Goal: Information Seeking & Learning: Learn about a topic

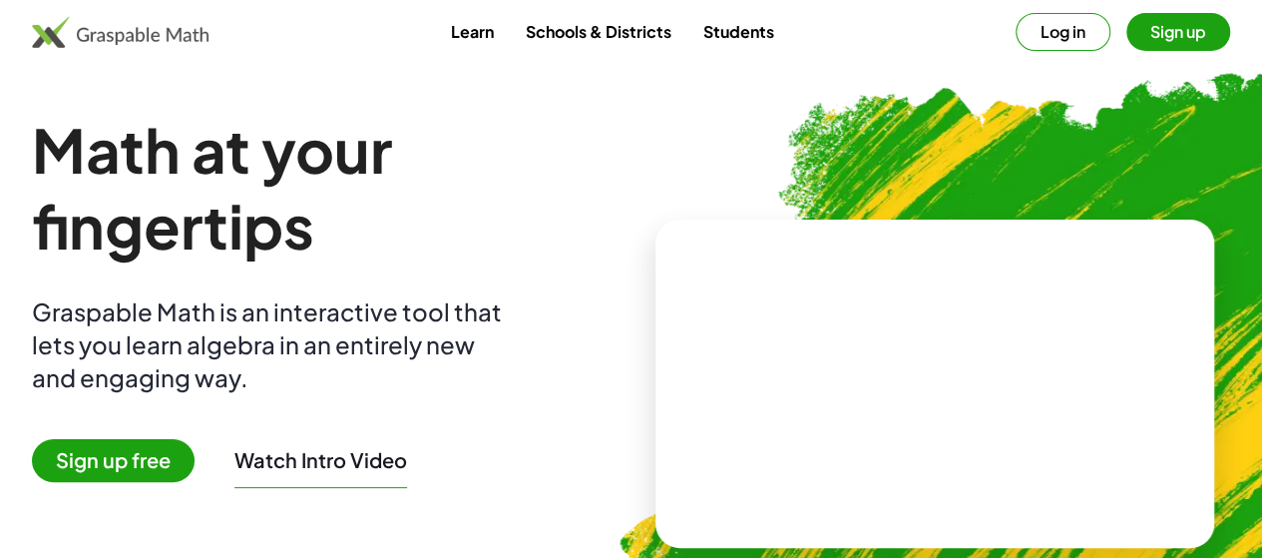
click at [146, 456] on span "Sign up free" at bounding box center [113, 460] width 163 height 43
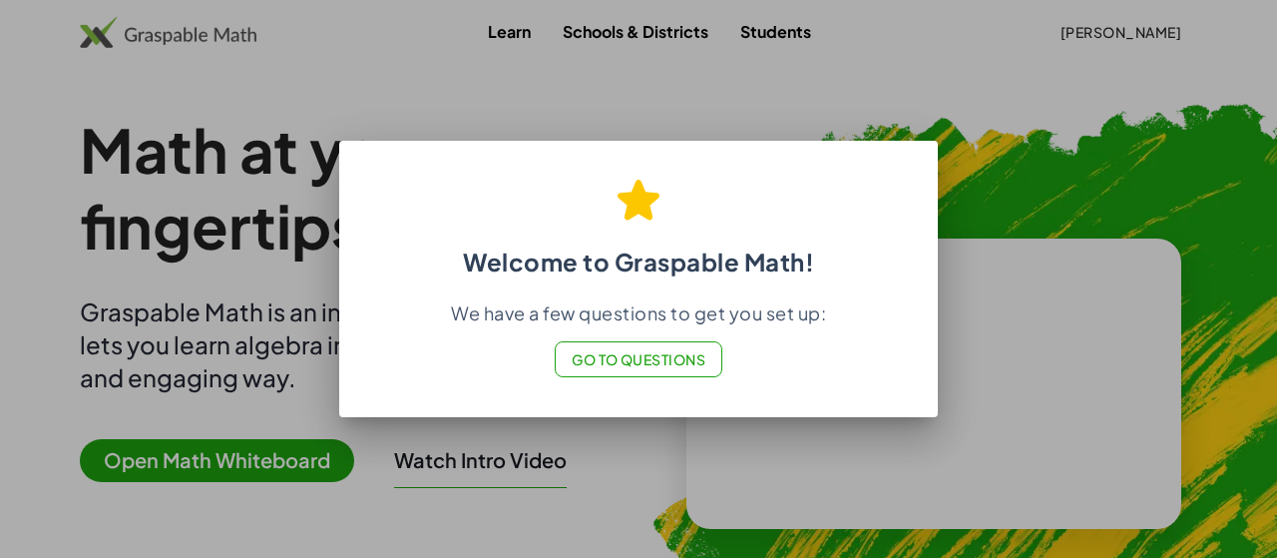
click at [679, 357] on span "Go to Questions" at bounding box center [639, 359] width 135 height 18
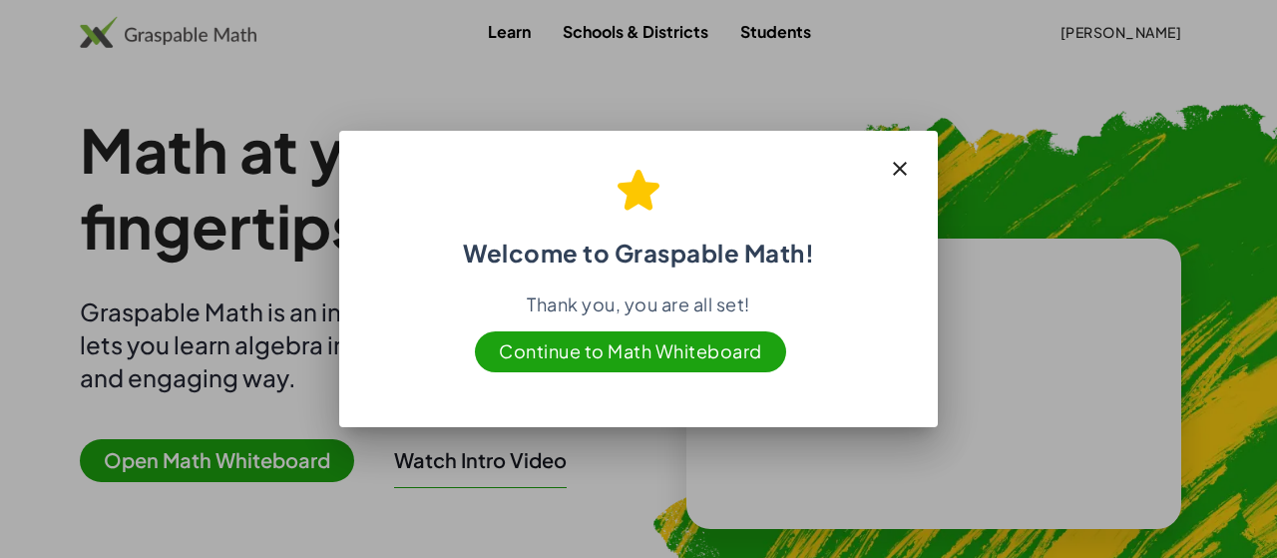
click at [661, 357] on span "Continue to Math Whiteboard" at bounding box center [630, 351] width 311 height 41
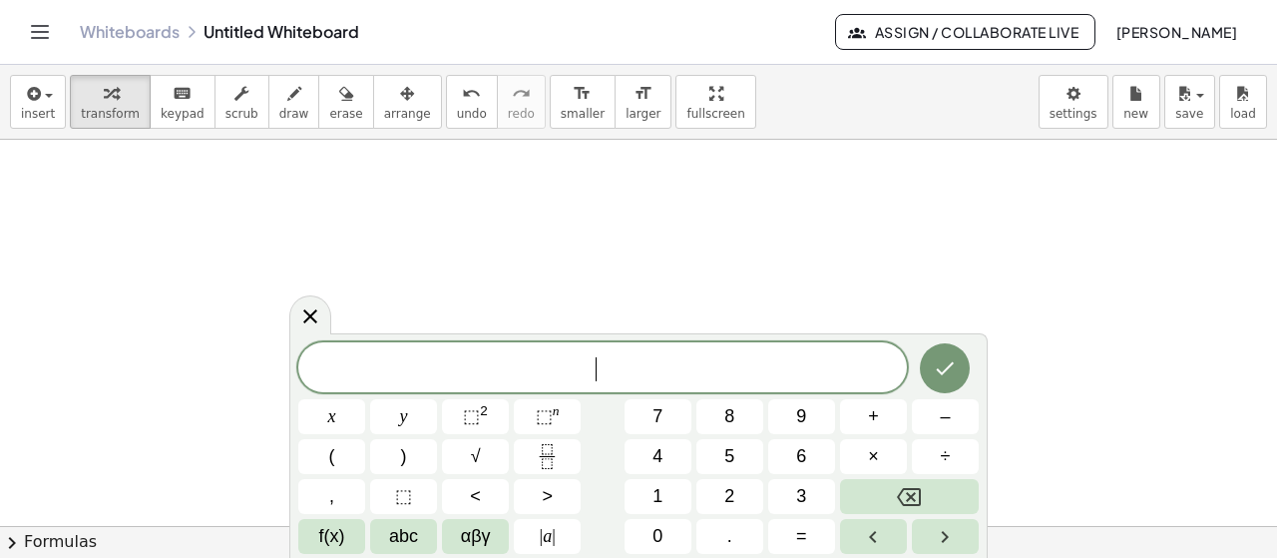
click at [317, 310] on icon at bounding box center [310, 316] width 24 height 24
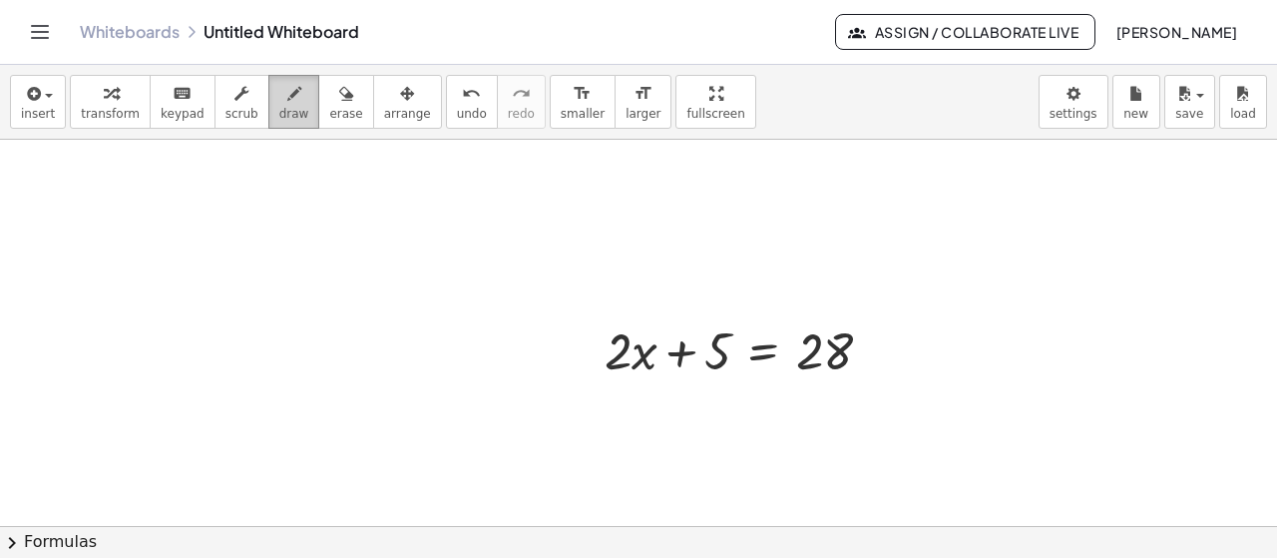
drag, startPoint x: 265, startPoint y: 105, endPoint x: 283, endPoint y: 119, distance: 22.7
click at [279, 107] on span "draw" at bounding box center [294, 114] width 30 height 14
drag, startPoint x: 626, startPoint y: 398, endPoint x: 635, endPoint y: 428, distance: 31.2
drag, startPoint x: 648, startPoint y: 418, endPoint x: 672, endPoint y: 434, distance: 28.8
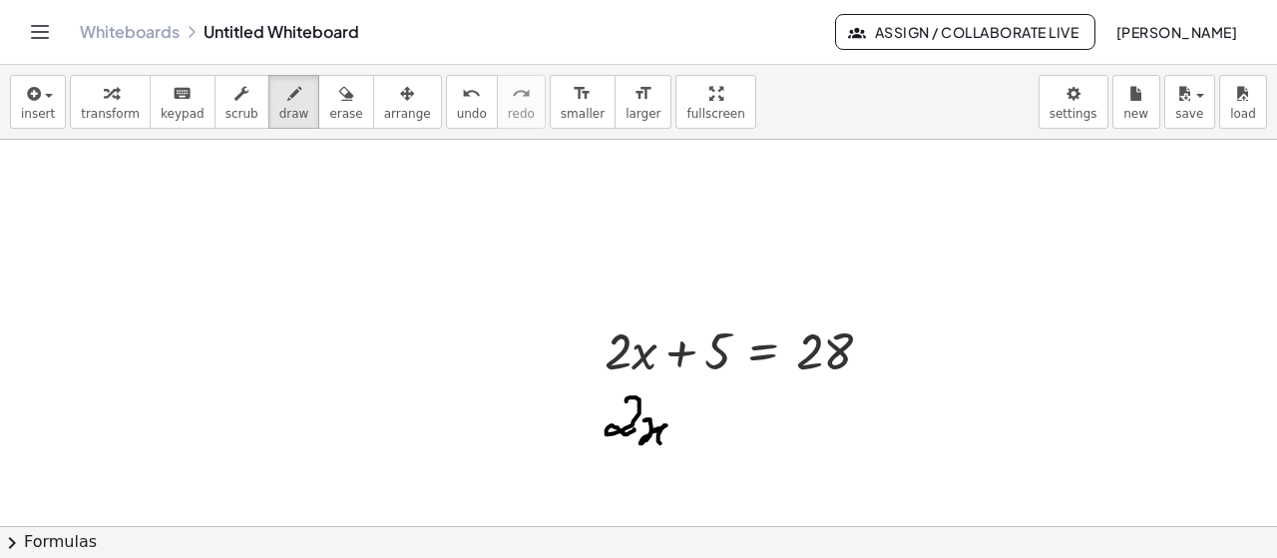
drag, startPoint x: 688, startPoint y: 435, endPoint x: 698, endPoint y: 436, distance: 10.0
drag, startPoint x: 681, startPoint y: 425, endPoint x: 699, endPoint y: 423, distance: 18.1
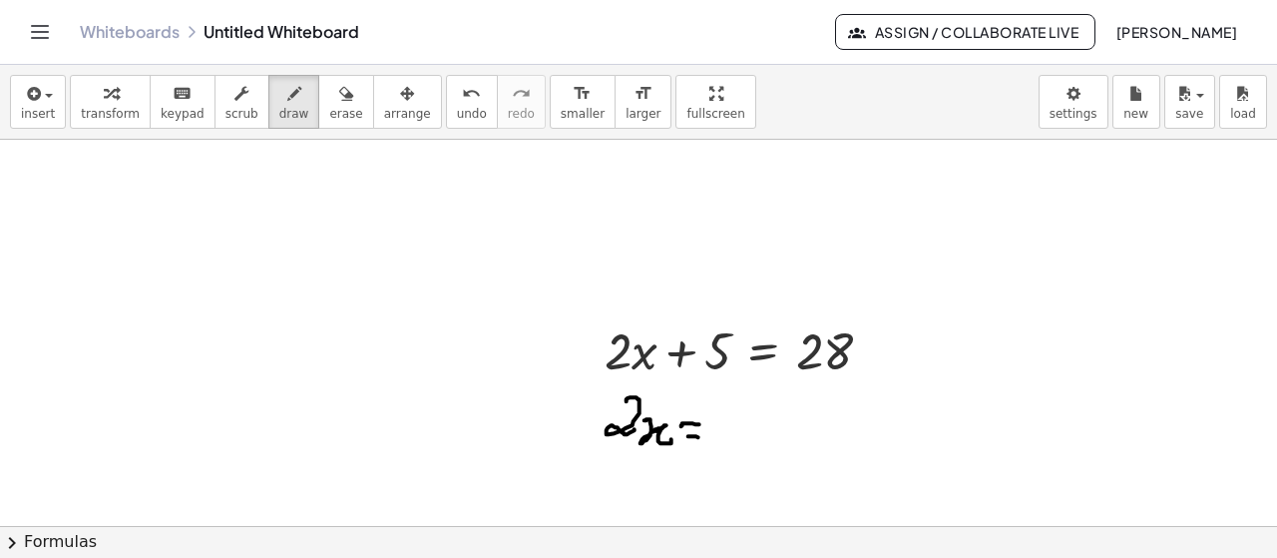
click at [988, 31] on span "Assign / Collaborate Live" at bounding box center [965, 32] width 226 height 18
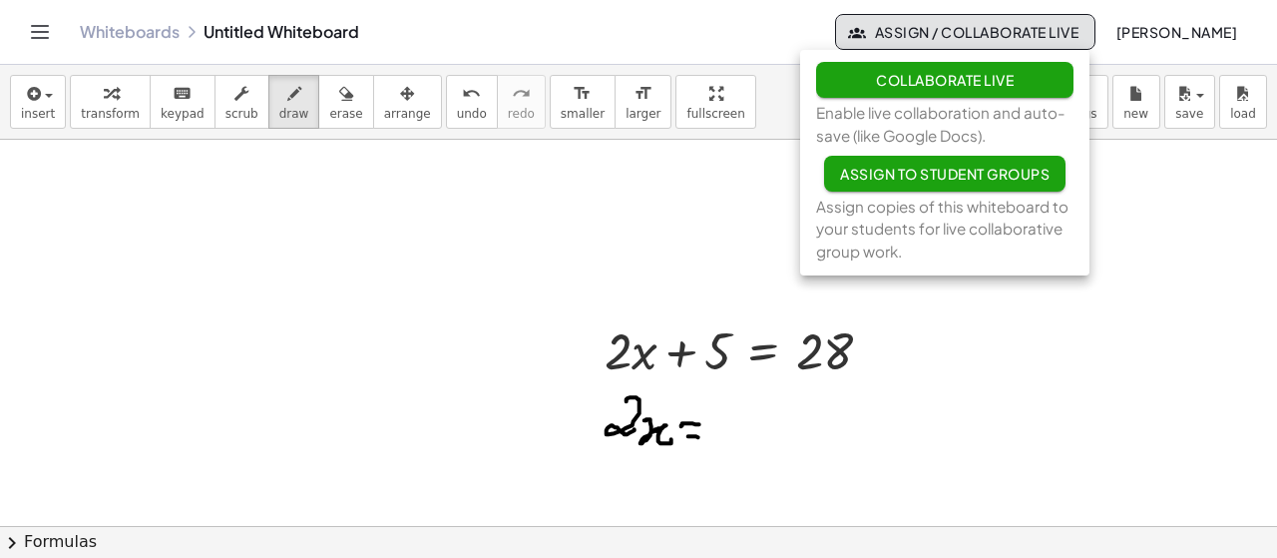
click at [991, 176] on span "Assign to Student Groups" at bounding box center [944, 174] width 209 height 18
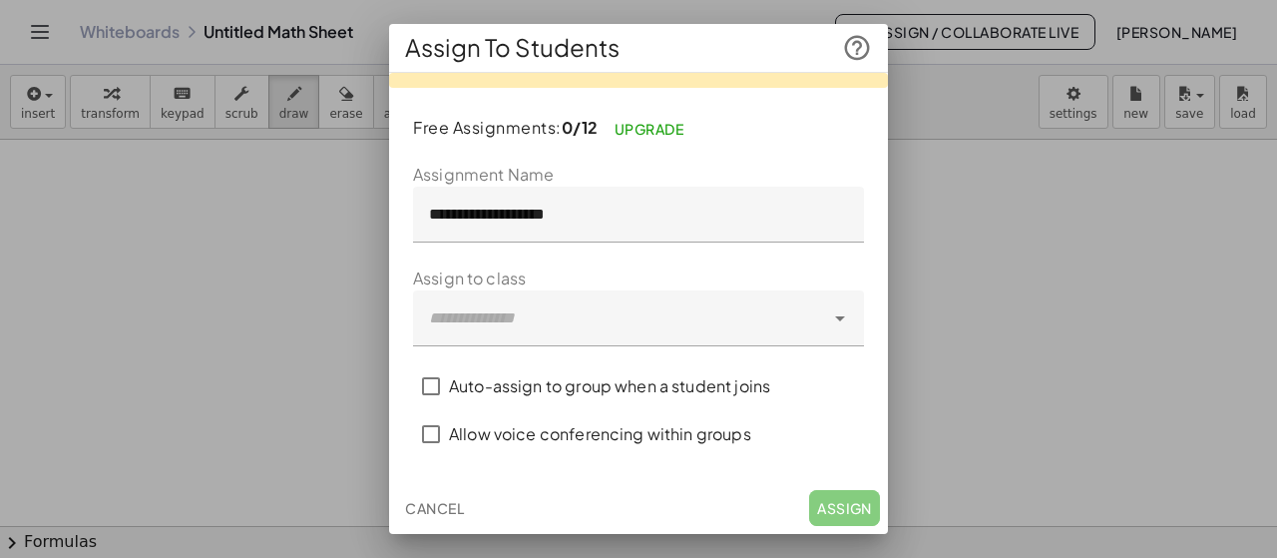
click at [587, 311] on div at bounding box center [618, 318] width 411 height 56
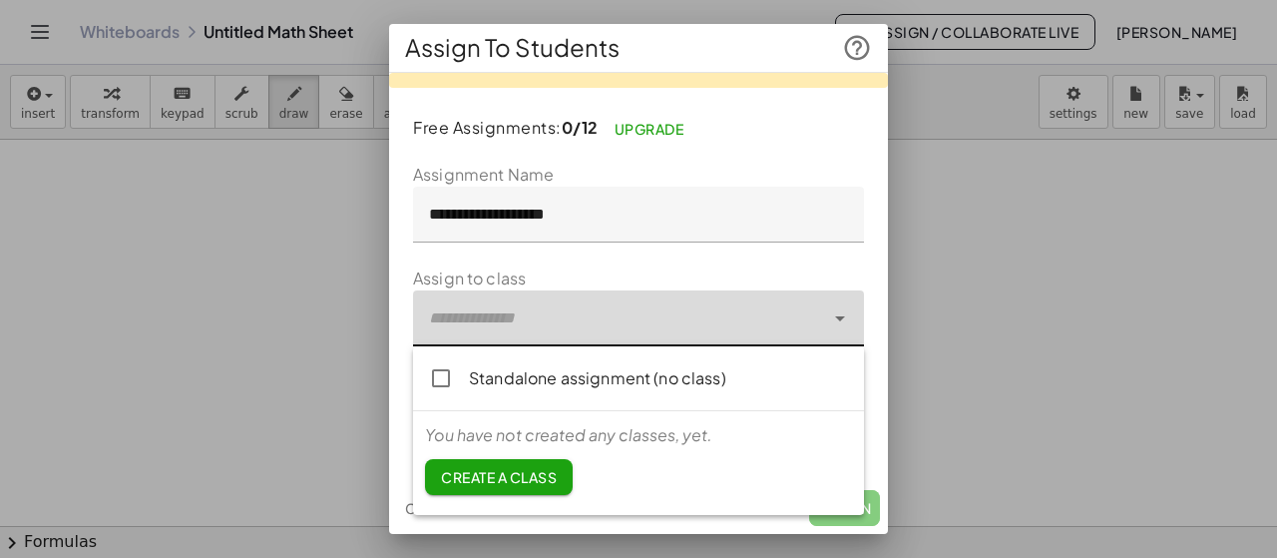
click at [587, 311] on div at bounding box center [618, 318] width 411 height 56
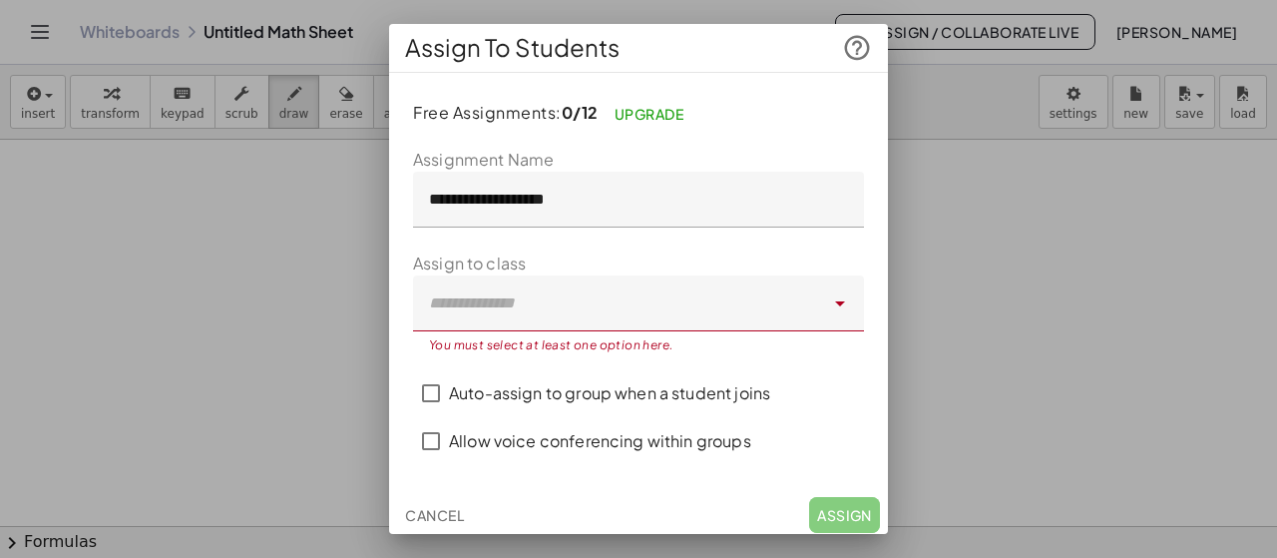
click at [967, 224] on div at bounding box center [638, 279] width 1277 height 558
click at [960, 302] on div at bounding box center [638, 279] width 1277 height 558
click at [976, 152] on div at bounding box center [638, 279] width 1277 height 558
drag, startPoint x: 409, startPoint y: 534, endPoint x: 427, endPoint y: 523, distance: 21.0
click at [412, 532] on div "**********" at bounding box center [638, 279] width 1277 height 558
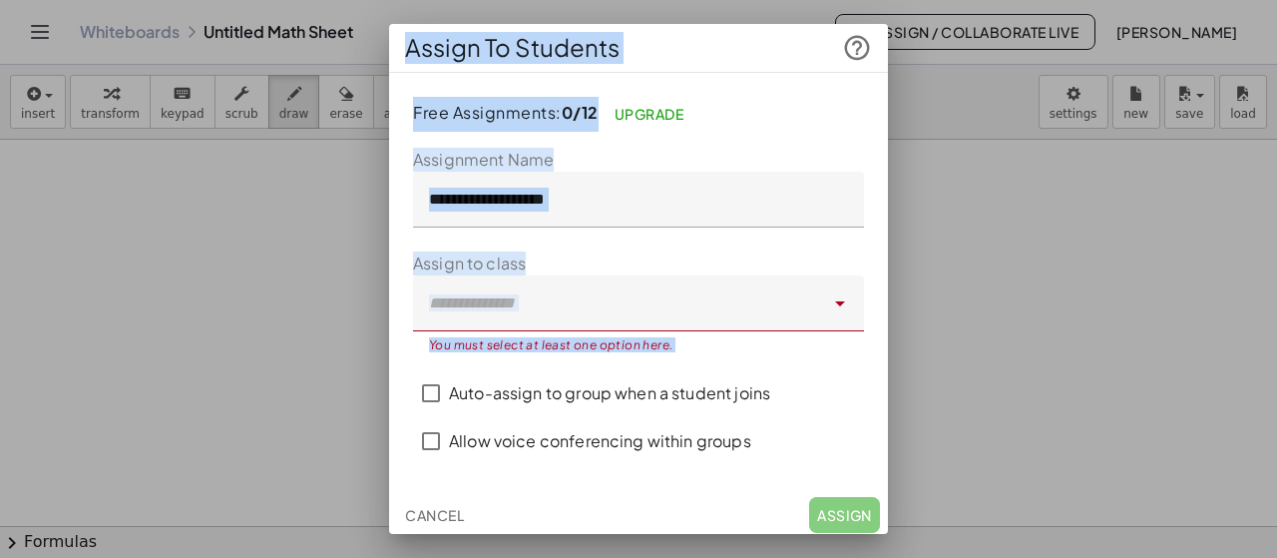
click at [433, 517] on span "Cancel" at bounding box center [434, 515] width 59 height 18
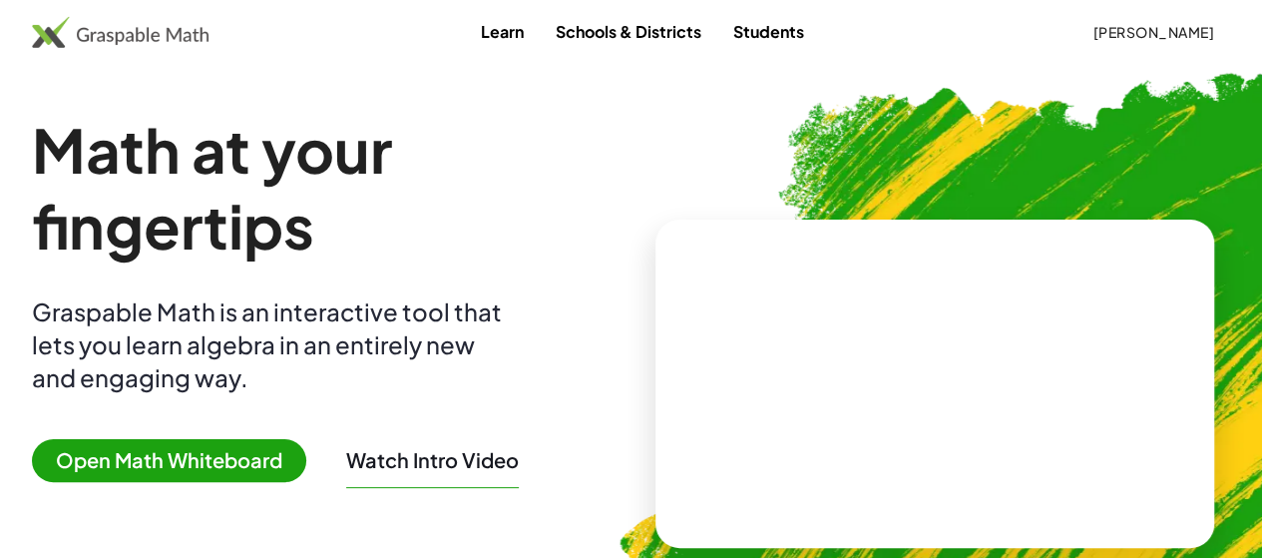
scroll to position [96, 0]
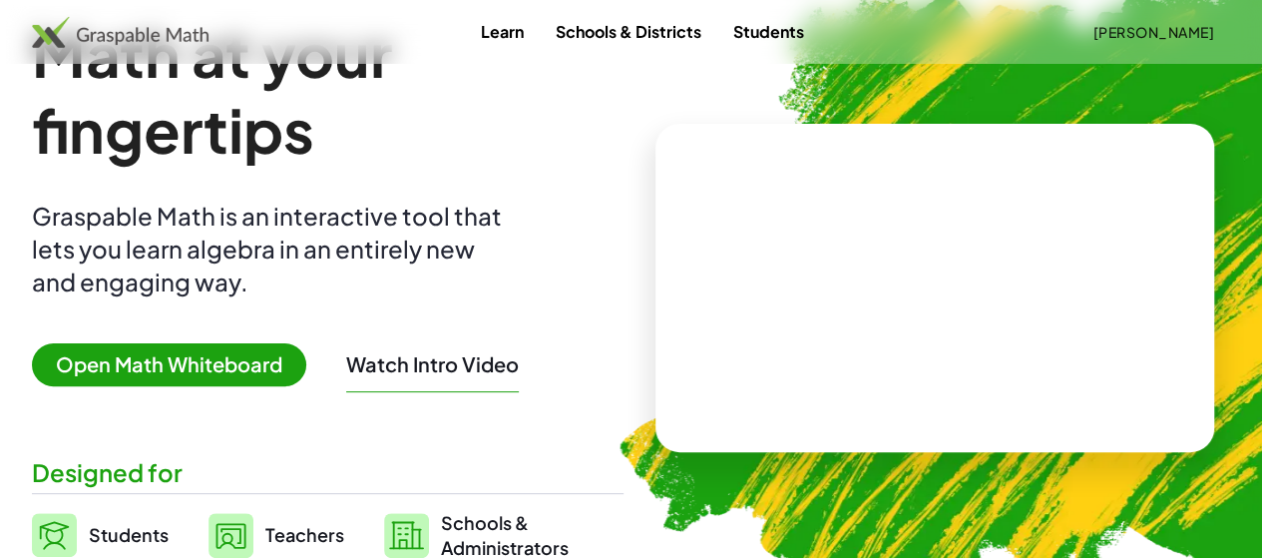
click at [509, 371] on button "Watch Intro Video" at bounding box center [432, 364] width 173 height 26
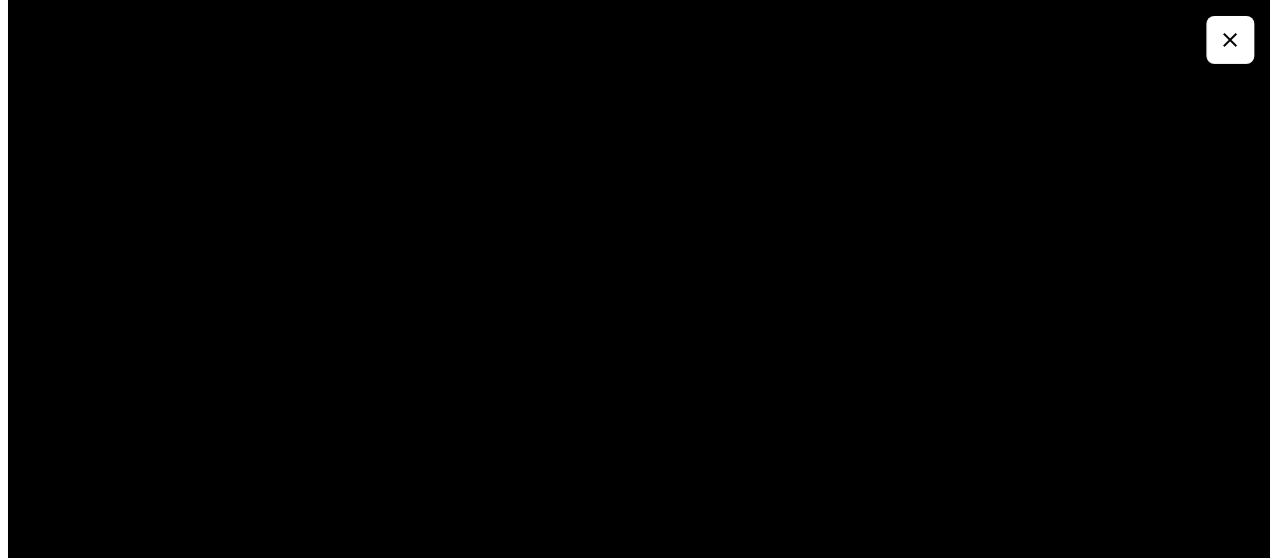
scroll to position [0, 0]
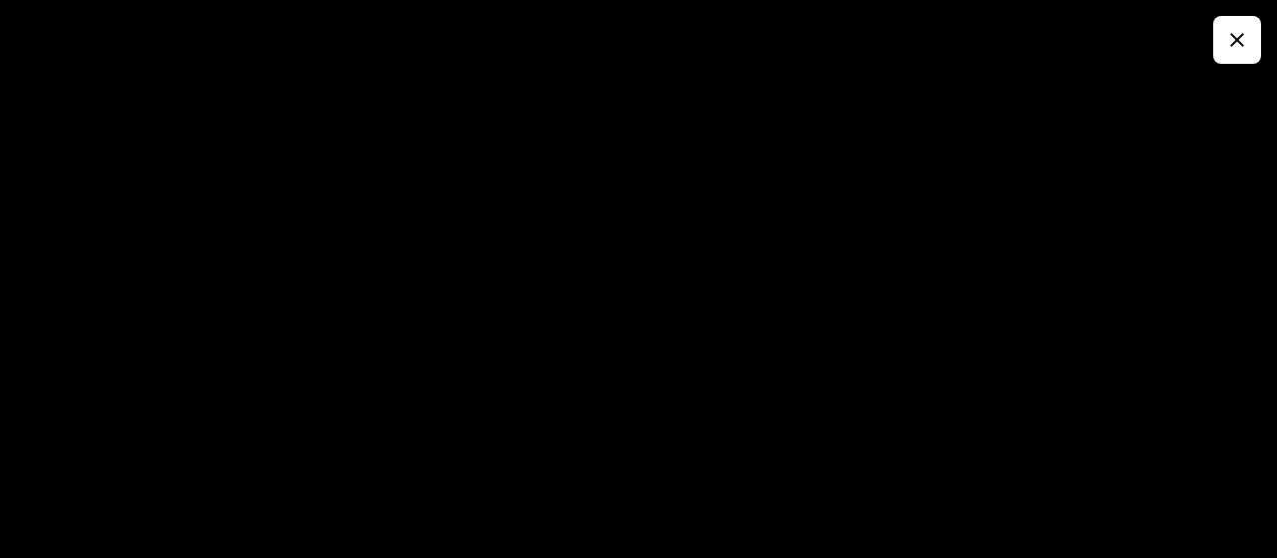
click at [1257, 45] on button "button" at bounding box center [1237, 40] width 48 height 48
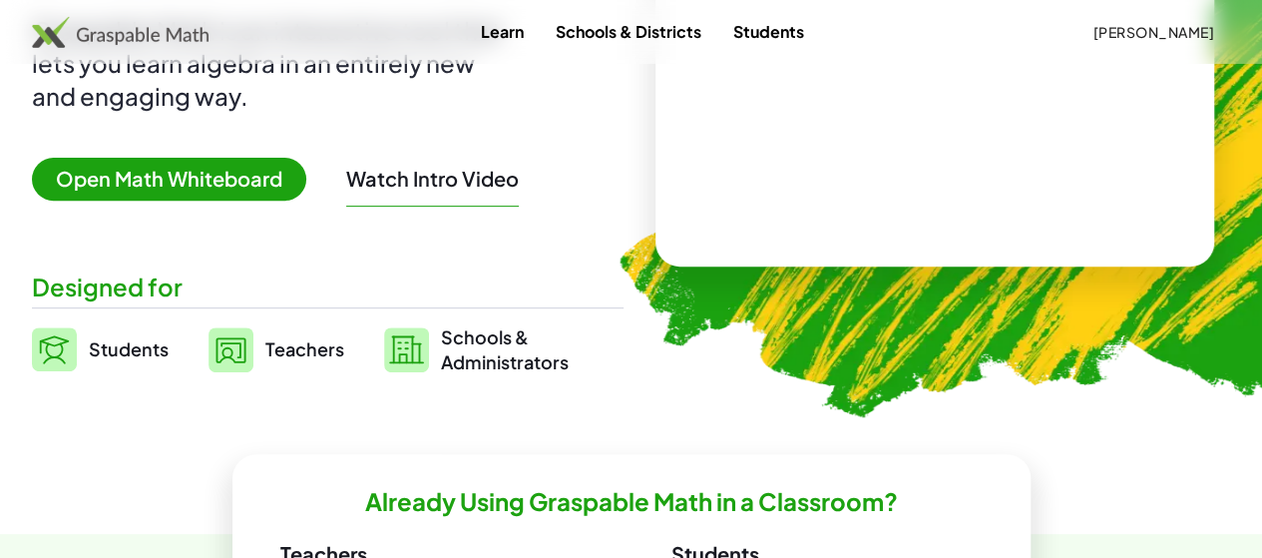
scroll to position [347, 0]
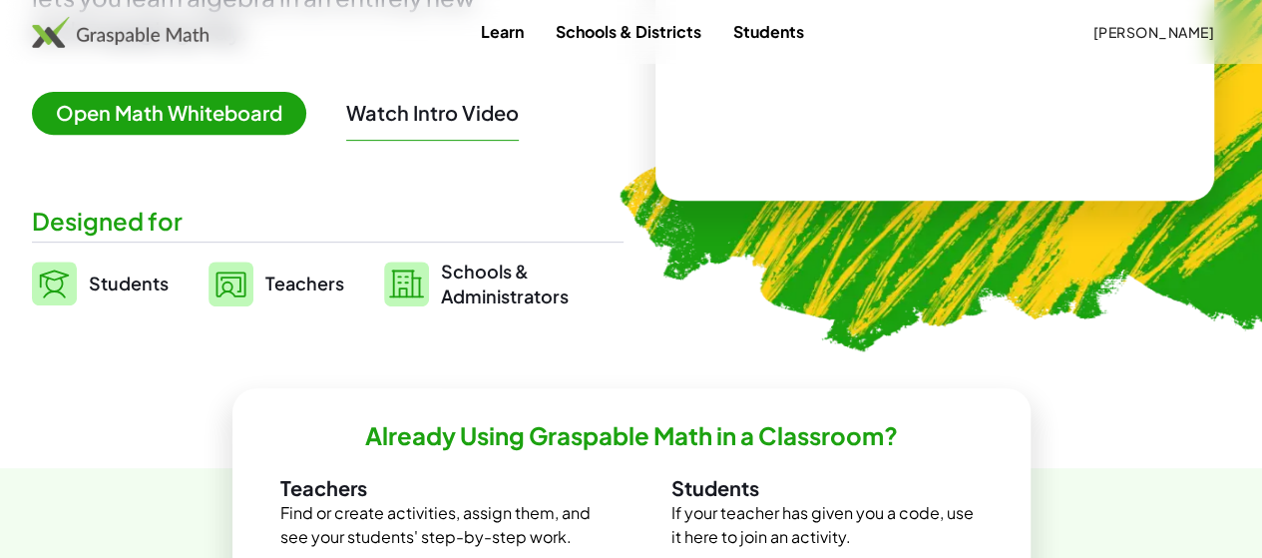
click at [344, 297] on link "Teachers" at bounding box center [276, 283] width 136 height 50
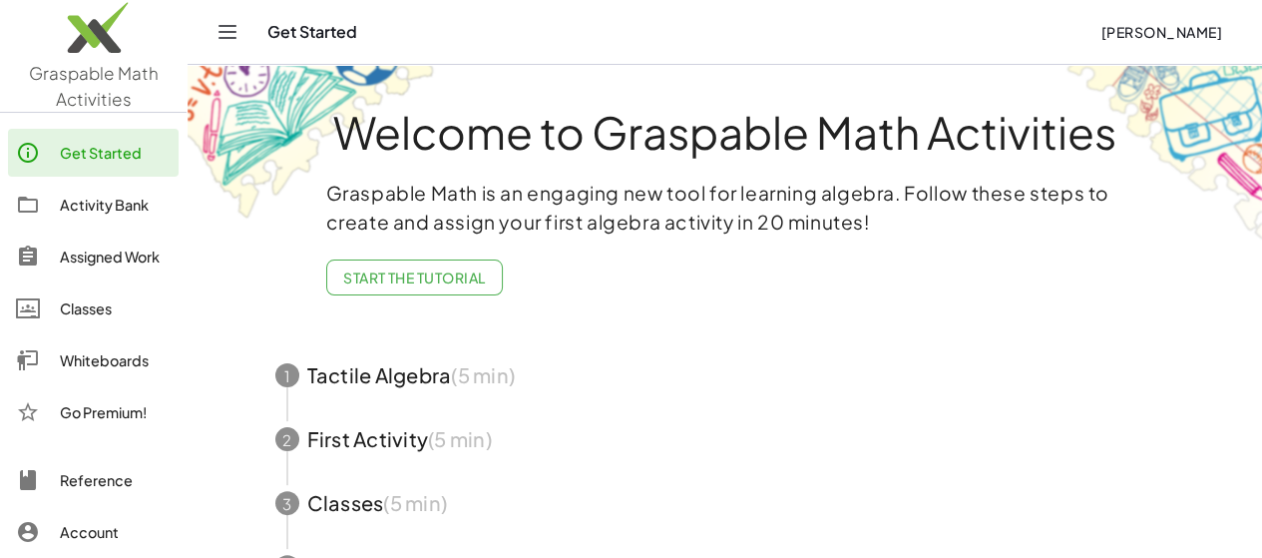
click at [422, 366] on span "button" at bounding box center [725, 375] width 948 height 64
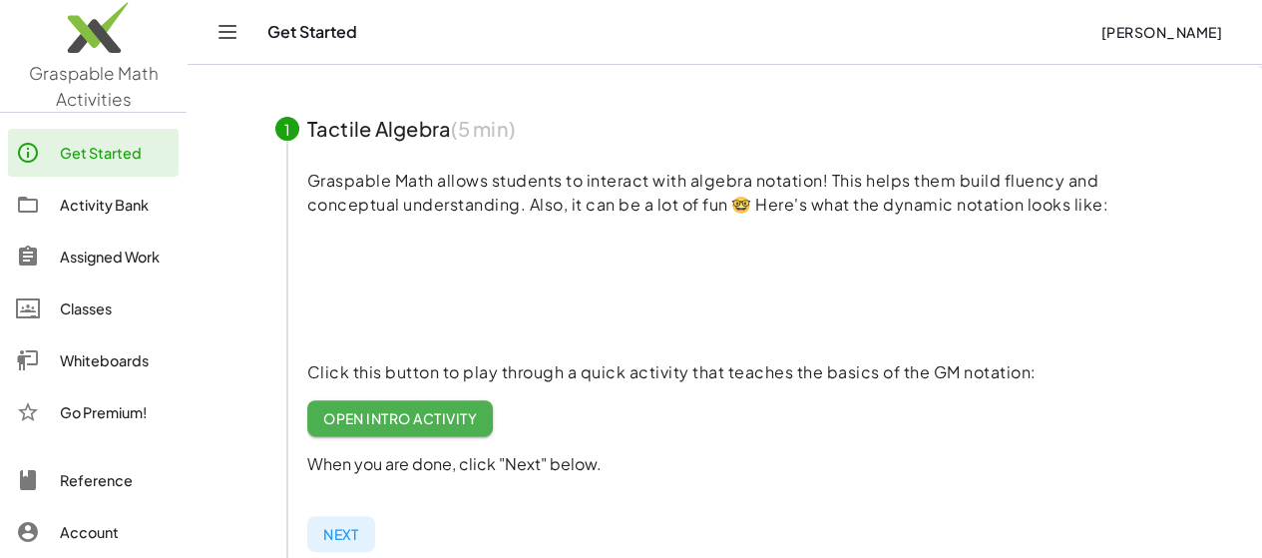
scroll to position [168, 0]
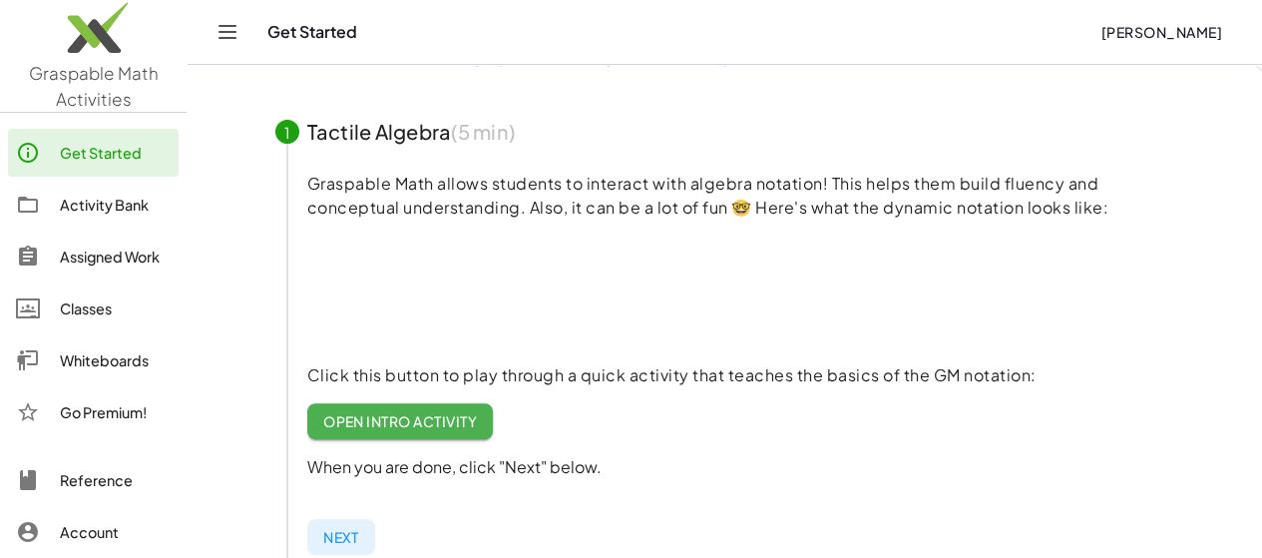
click at [465, 419] on span "Open Intro Activity" at bounding box center [400, 421] width 155 height 18
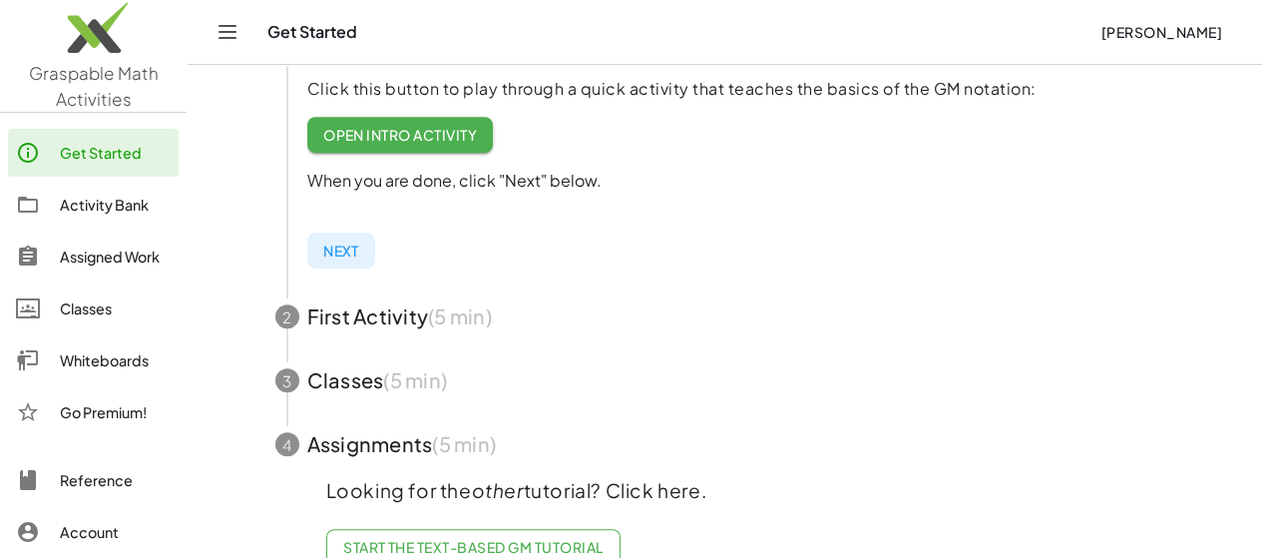
scroll to position [463, 0]
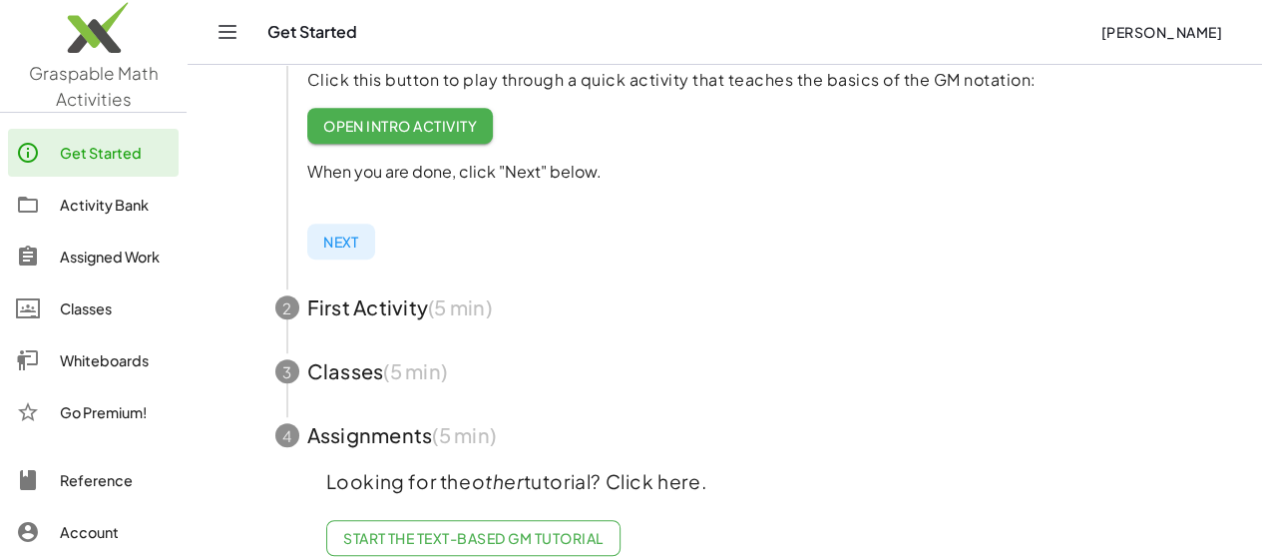
click at [383, 316] on span "button" at bounding box center [725, 307] width 948 height 64
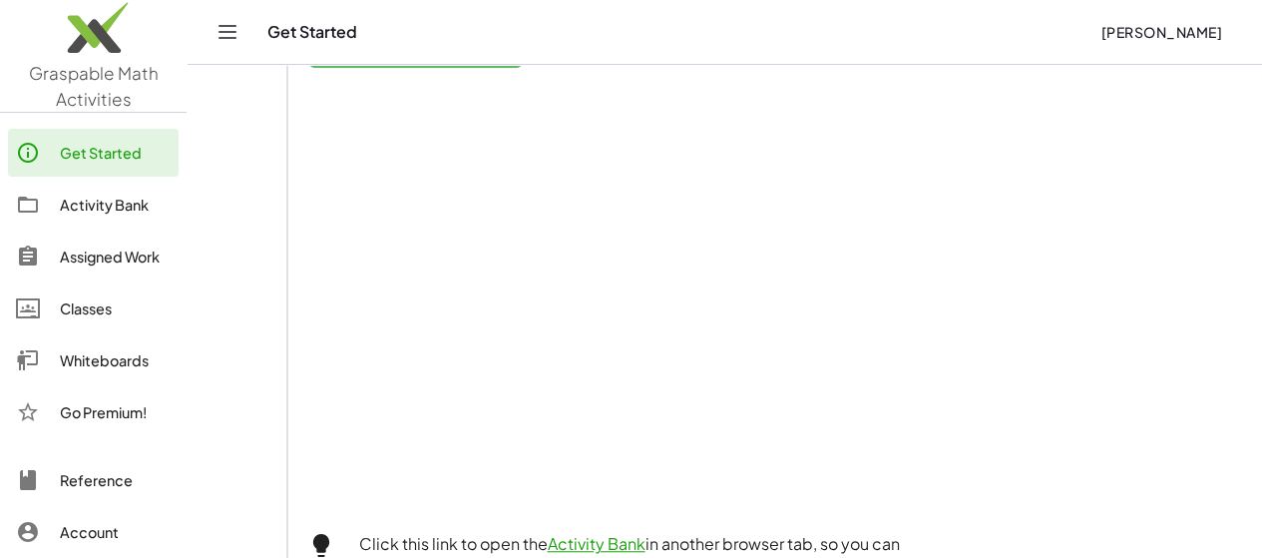
click at [1105, 308] on p at bounding box center [741, 296] width 868 height 440
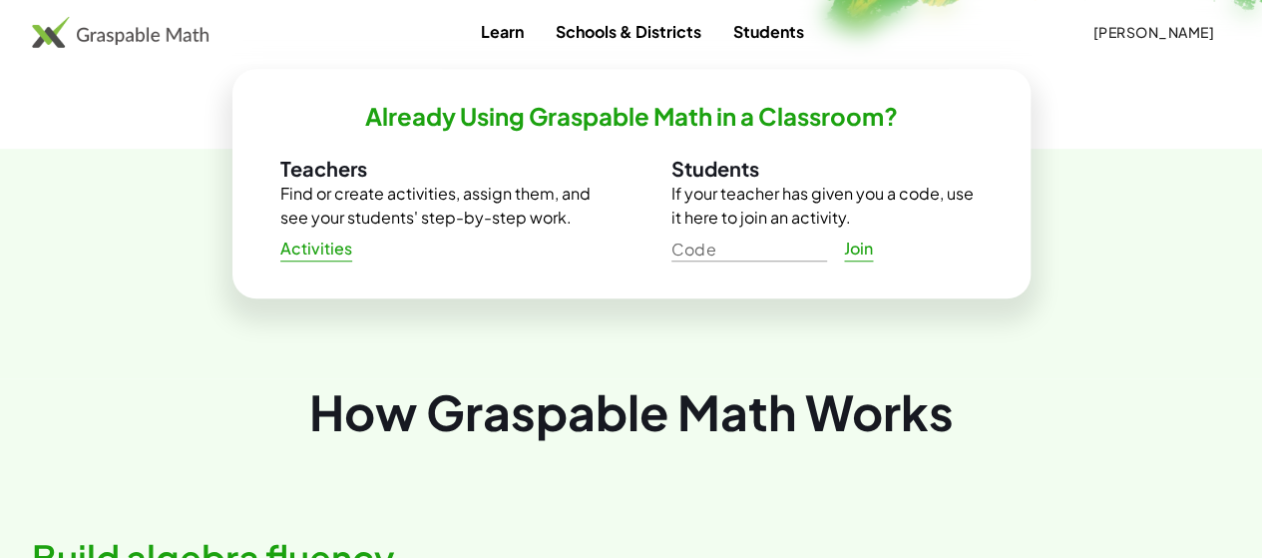
scroll to position [676, 0]
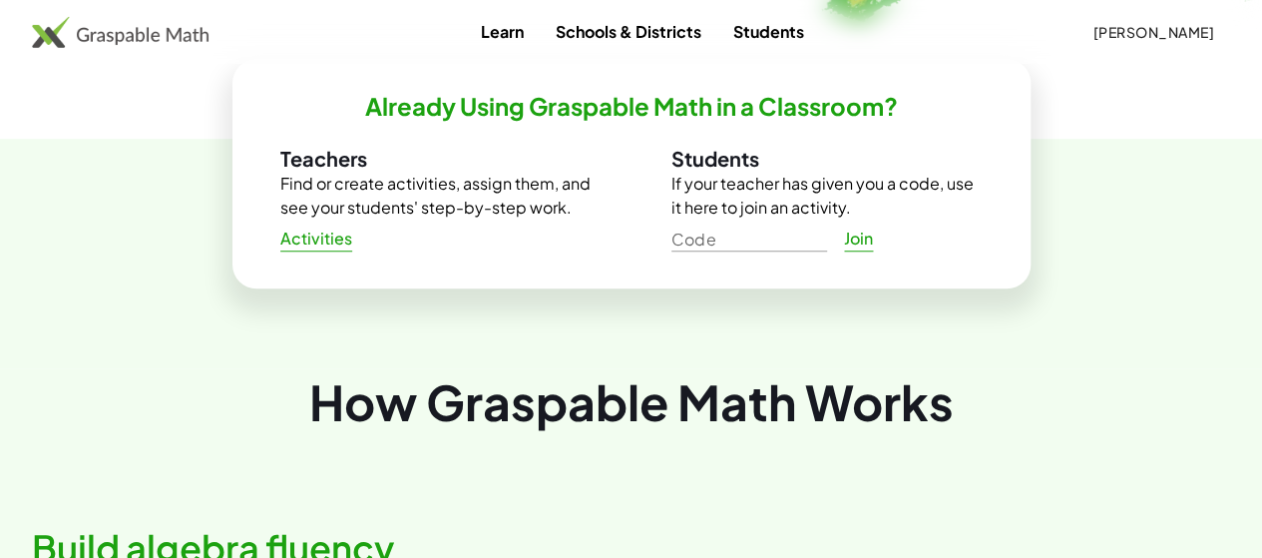
click at [325, 238] on span "Activities" at bounding box center [316, 238] width 73 height 21
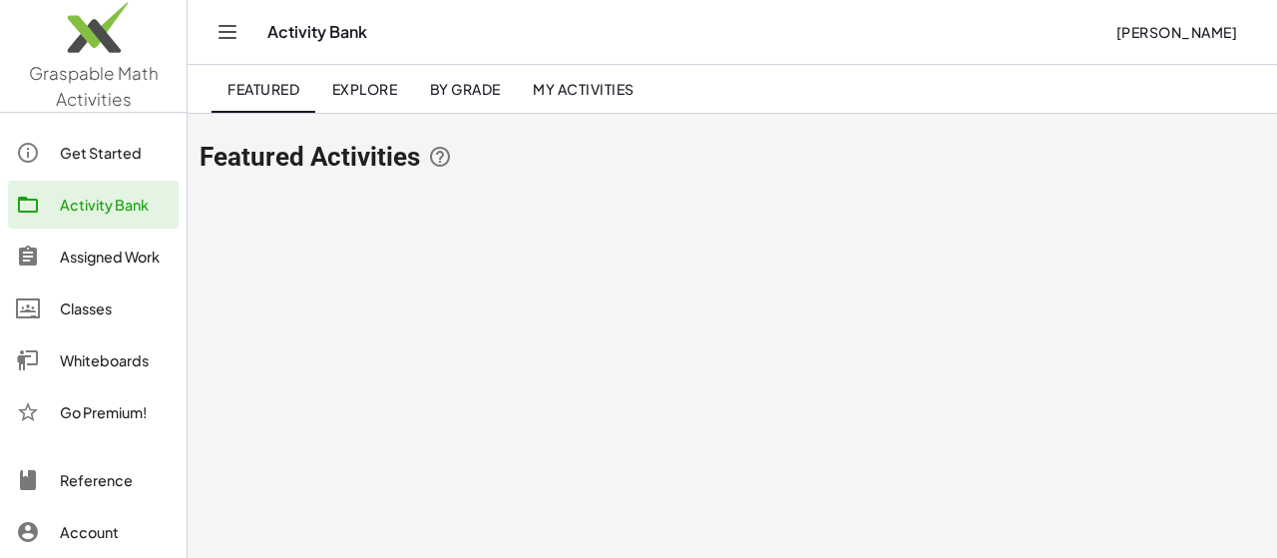
click at [297, 156] on span "Featured Activities" at bounding box center [310, 157] width 220 height 28
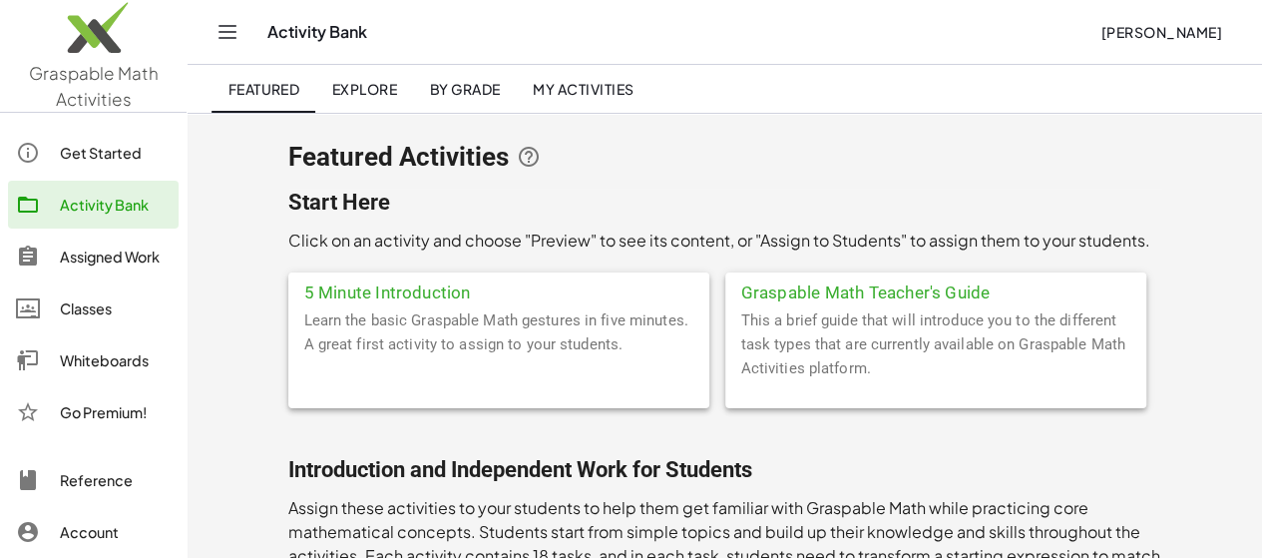
click at [341, 290] on div "5 Minute Introduction" at bounding box center [498, 290] width 421 height 36
click at [725, 288] on div "Graspable Math Teacher's Guide" at bounding box center [935, 290] width 421 height 36
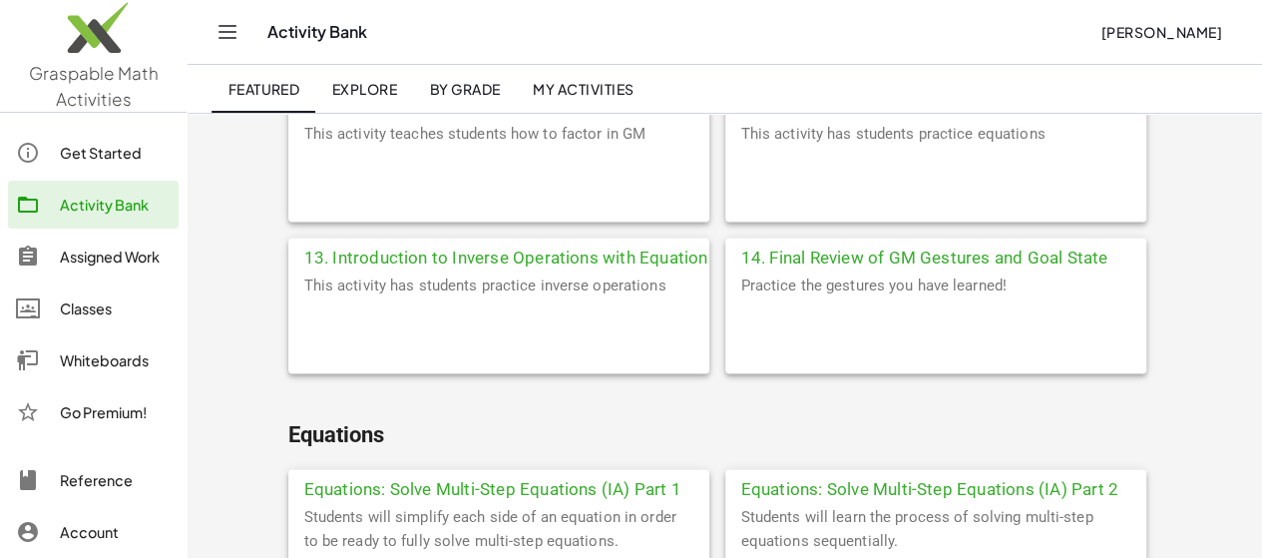
scroll to position [1413, 0]
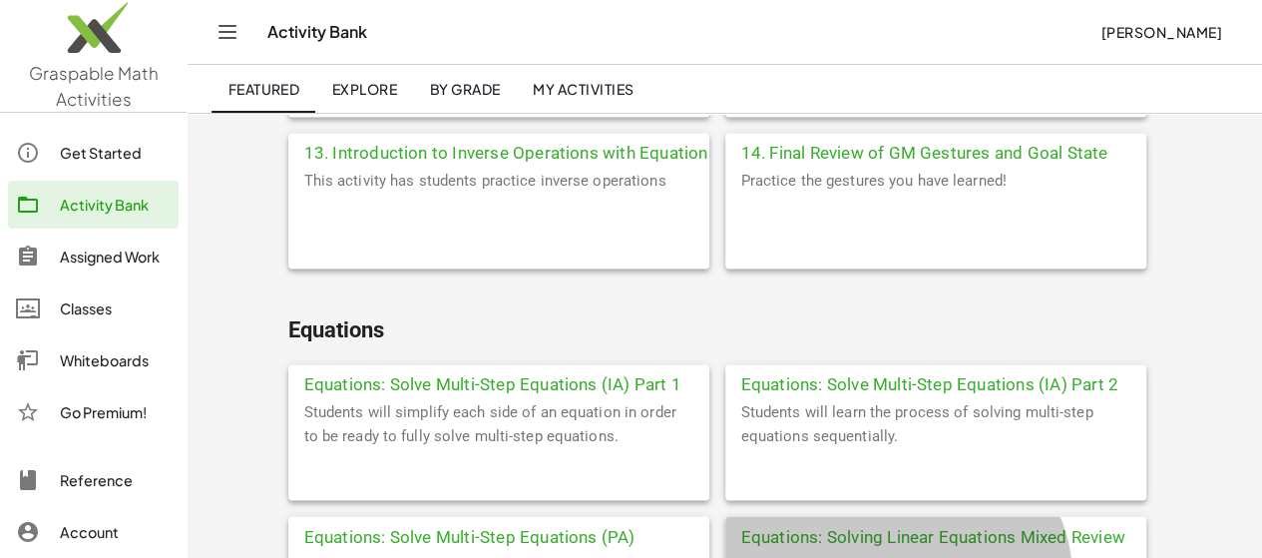
click at [725, 516] on div "Equations: Solving Linear Equations Mixed Review" at bounding box center [935, 534] width 421 height 36
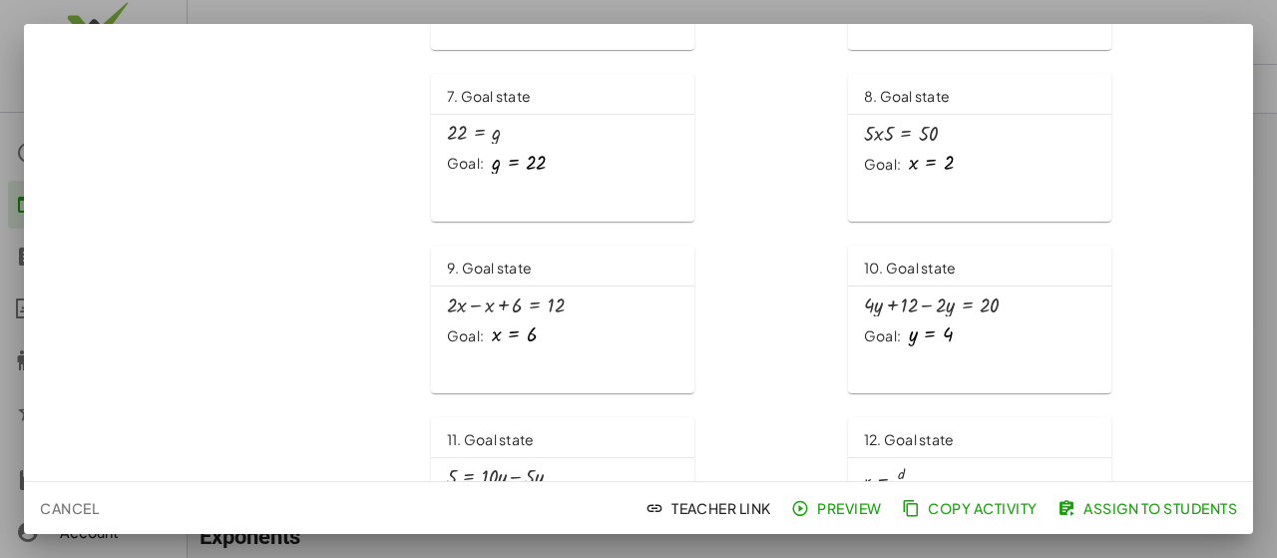
scroll to position [597, 0]
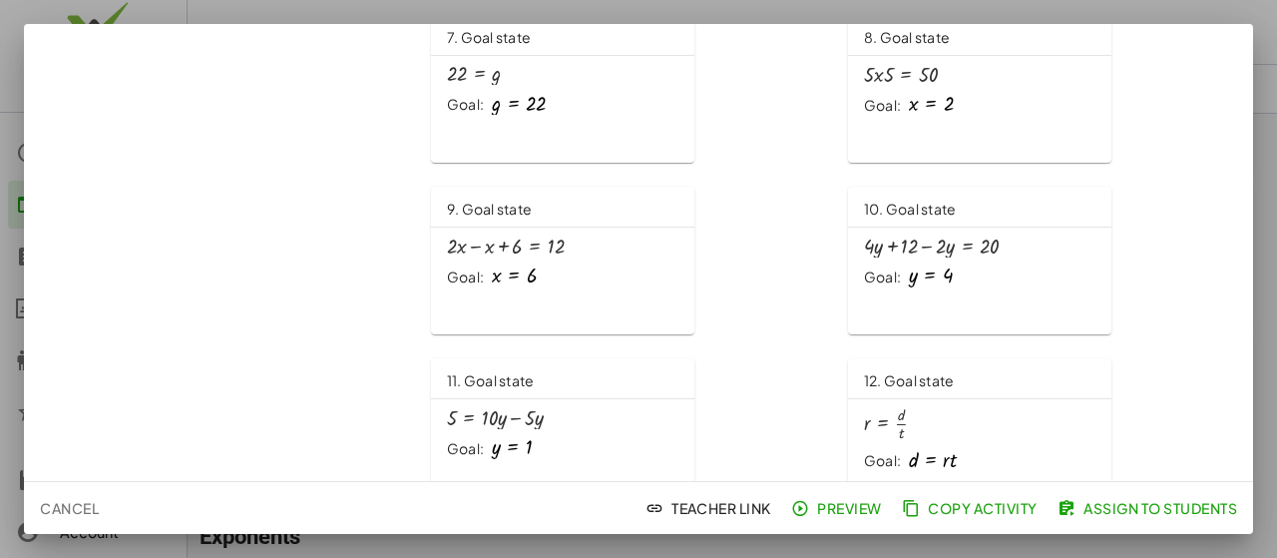
click at [963, 290] on div "+ · 4 · y + 12 − · 2 · y = 20 Goal: y = 4" at bounding box center [979, 265] width 263 height 76
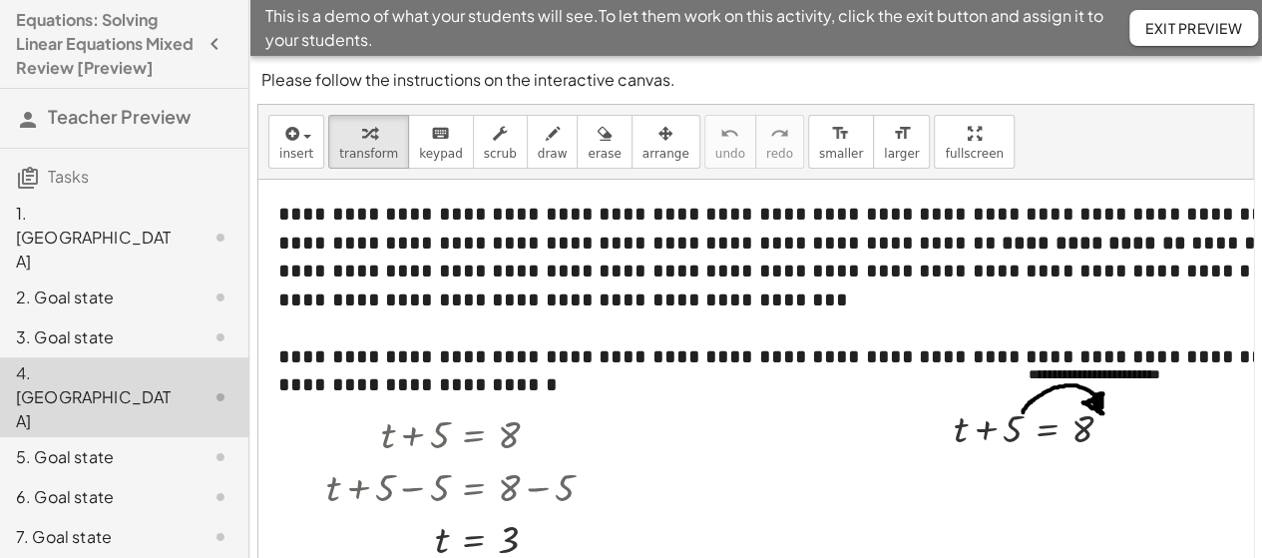
click at [437, 394] on div at bounding box center [809, 400] width 1102 height 440
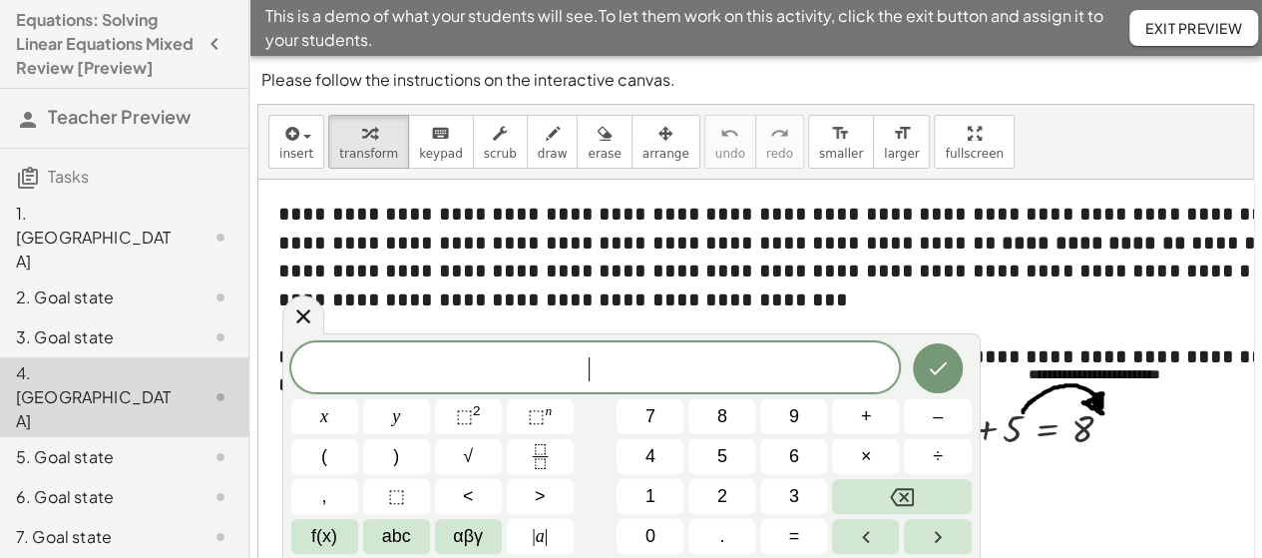
click at [844, 262] on span "**********" at bounding box center [797, 284] width 1038 height 49
click at [1131, 514] on div at bounding box center [809, 400] width 1102 height 440
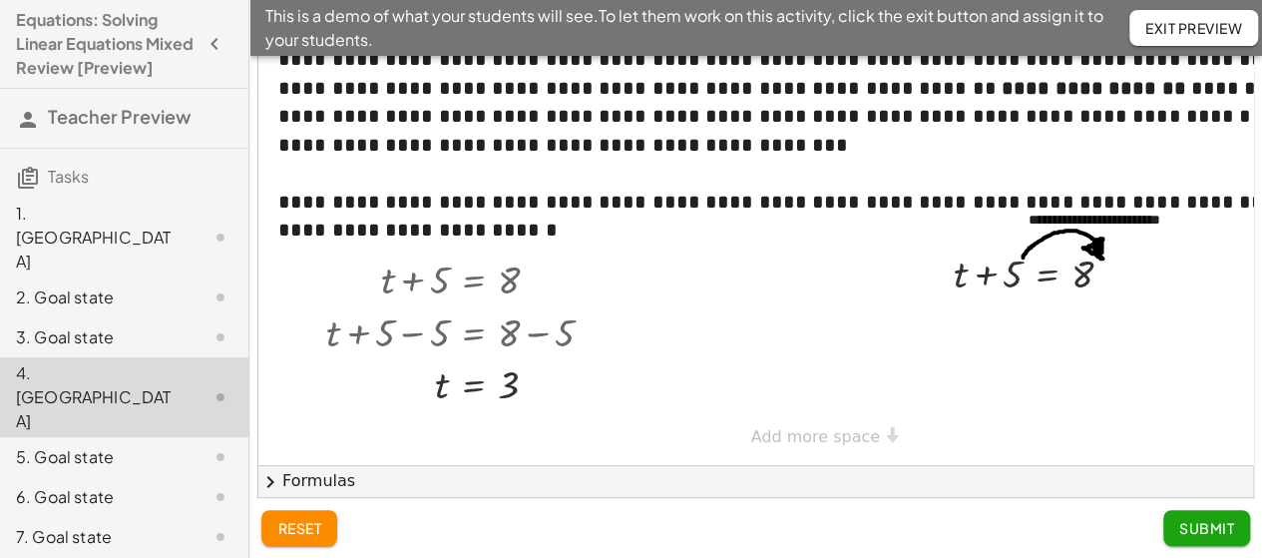
scroll to position [158, 0]
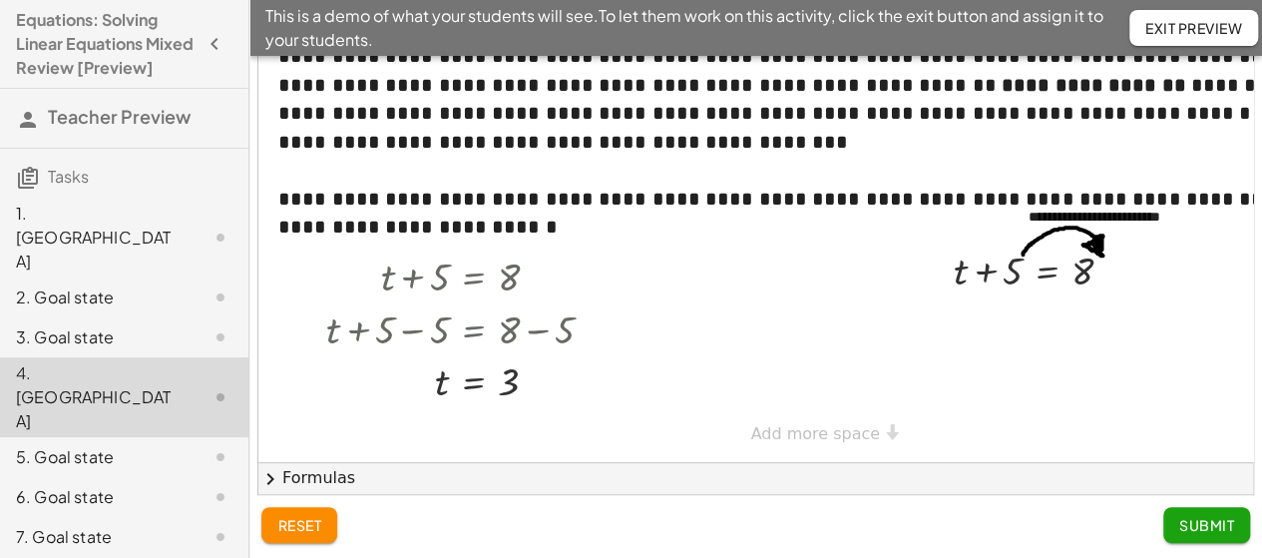
click at [1221, 524] on span "Submit" at bounding box center [1206, 525] width 55 height 18
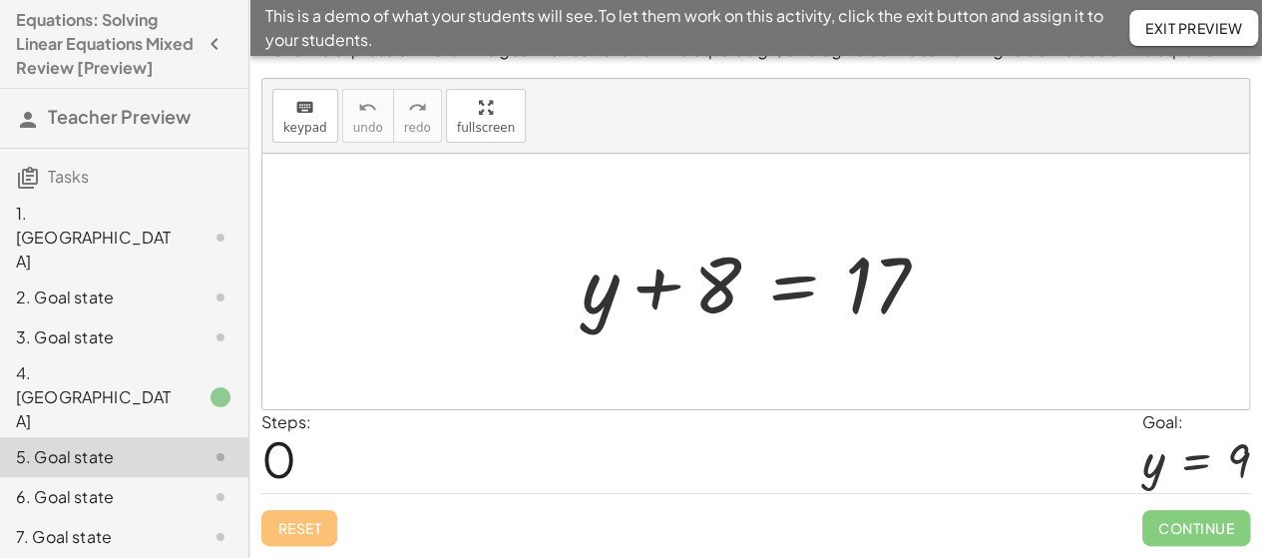
scroll to position [26, 0]
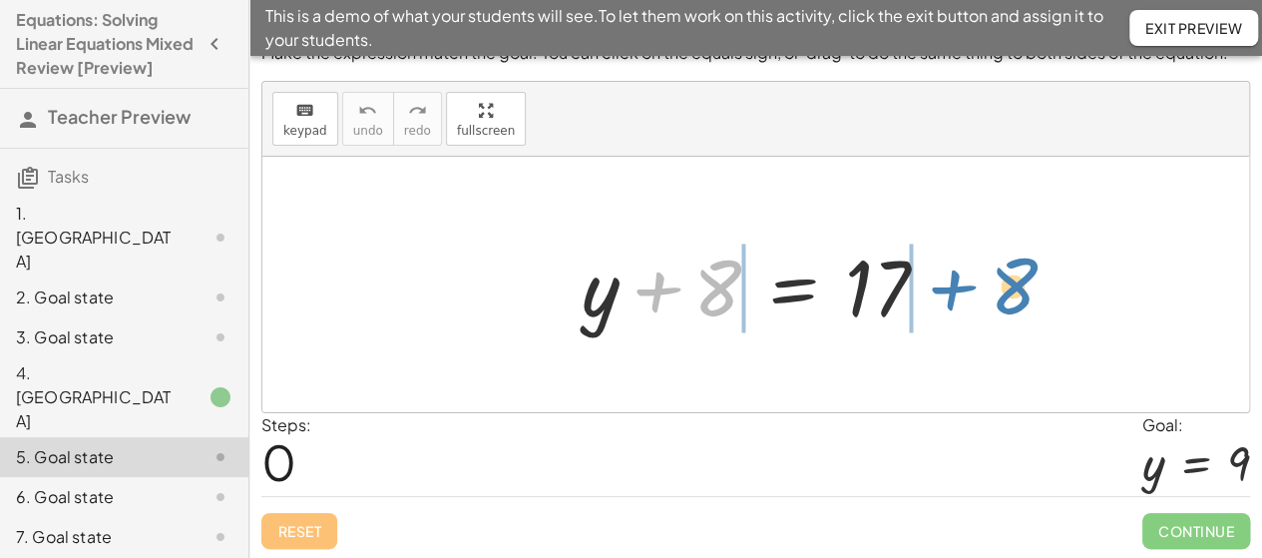
drag, startPoint x: 730, startPoint y: 276, endPoint x: 1025, endPoint y: 272, distance: 295.3
click at [1025, 272] on div "+ 8 + y + 8 = 17" at bounding box center [755, 284] width 987 height 255
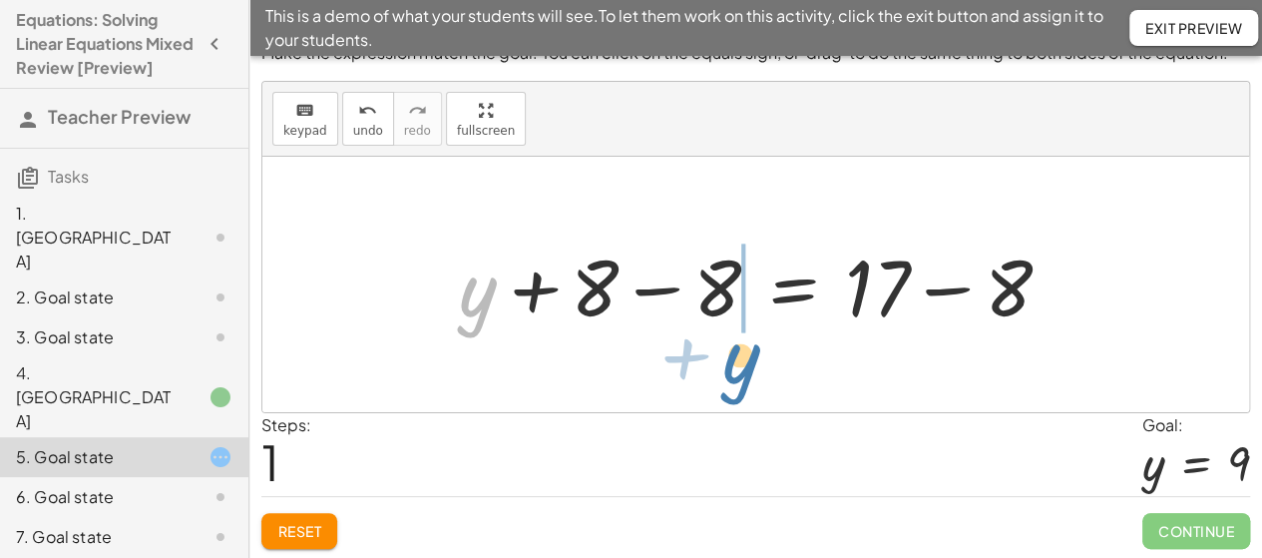
drag, startPoint x: 478, startPoint y: 310, endPoint x: 742, endPoint y: 378, distance: 272.9
click at [742, 378] on div "+ y + 8 = 17 + y + y = 17 + 8 − 8 + − 8" at bounding box center [755, 284] width 987 height 255
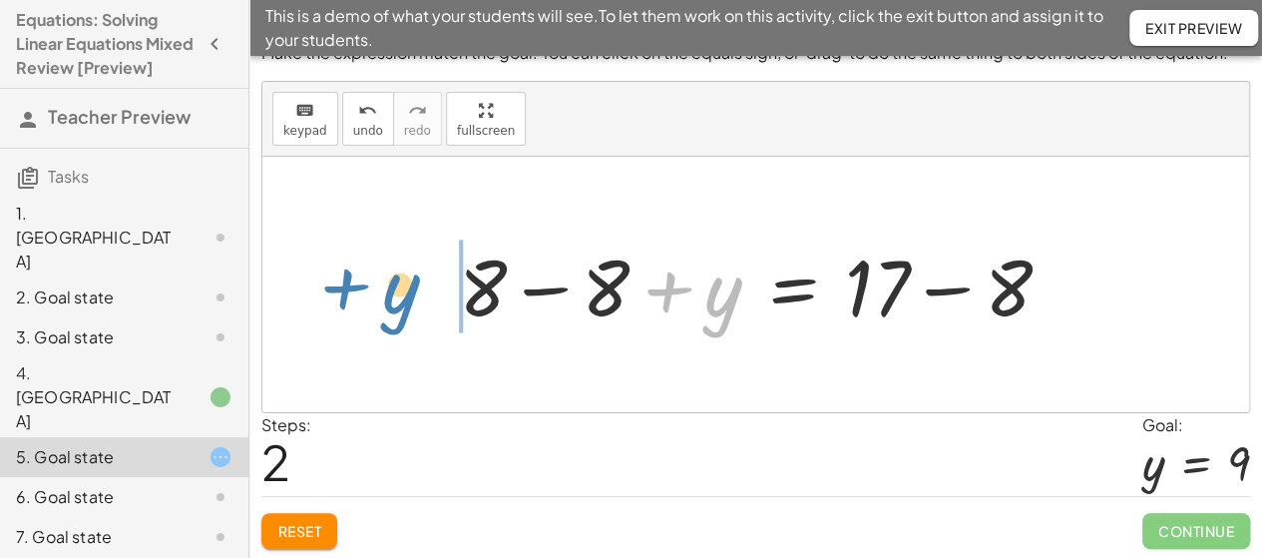
drag, startPoint x: 734, startPoint y: 313, endPoint x: 409, endPoint y: 306, distance: 325.3
click at [409, 308] on div "+ y + 8 = 17 + y + 8 − 8 = + 17 − 8 + y + y = 17 + 8 − 8 + − 8" at bounding box center [755, 284] width 987 height 255
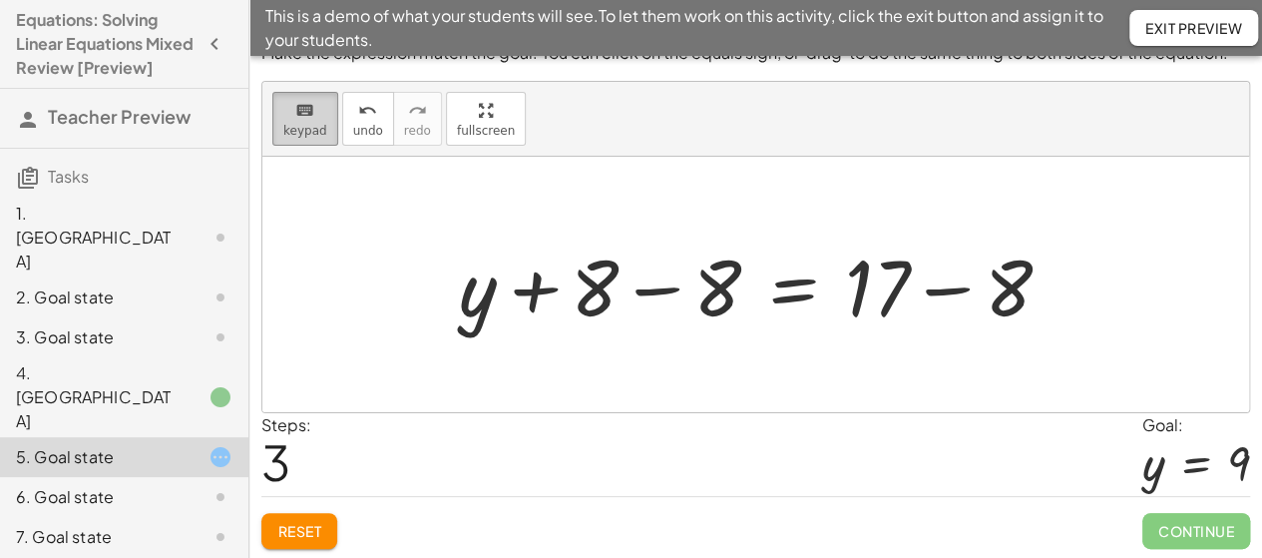
click at [303, 129] on span "keypad" at bounding box center [305, 131] width 44 height 14
click at [540, 464] on div "Steps: 3 Goal: y = 9" at bounding box center [755, 454] width 989 height 83
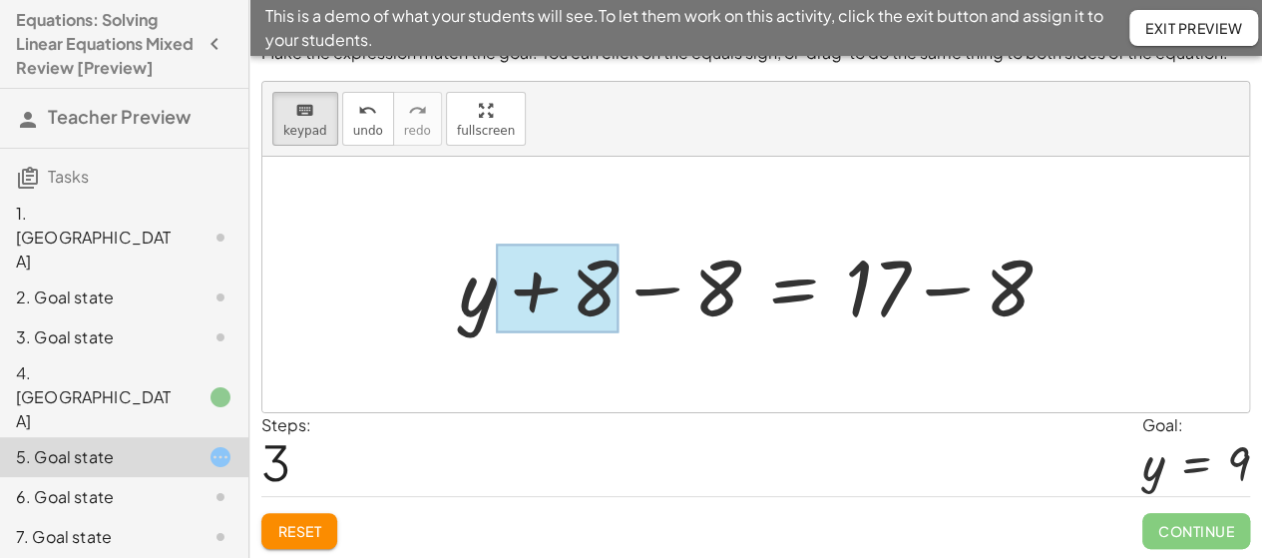
click at [597, 295] on div at bounding box center [558, 288] width 123 height 89
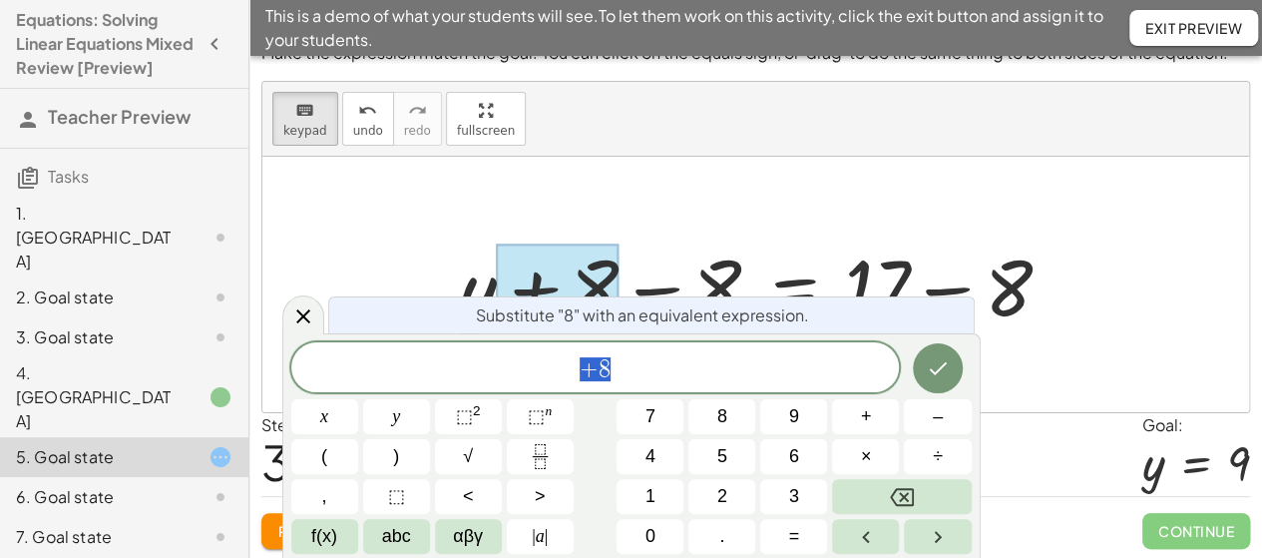
click at [713, 287] on div at bounding box center [762, 284] width 627 height 103
click at [315, 330] on div at bounding box center [303, 314] width 42 height 39
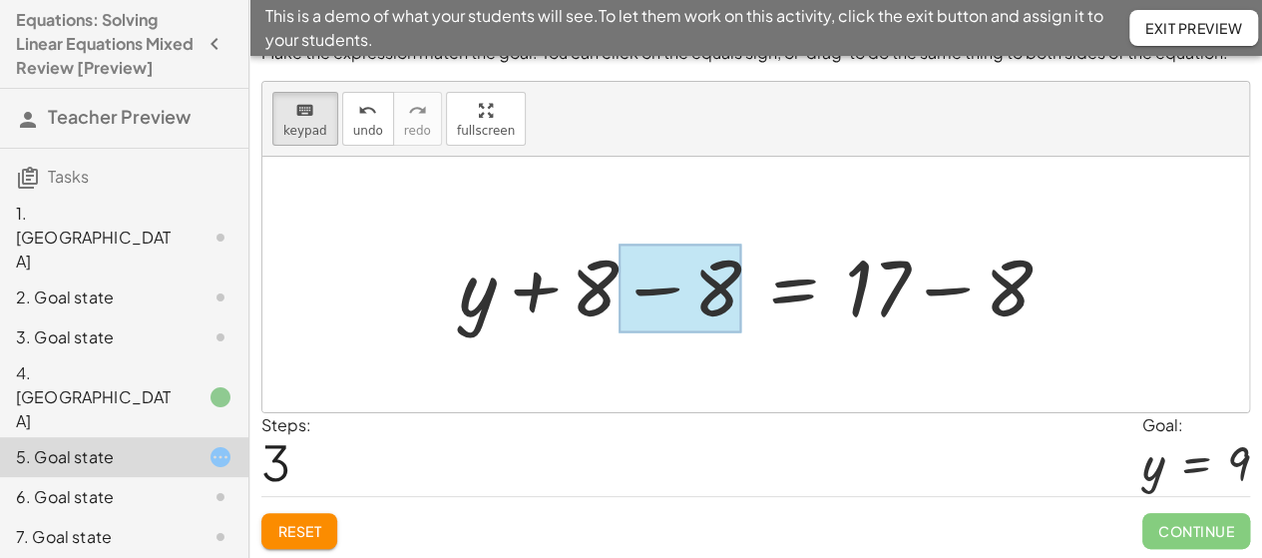
click at [726, 310] on div at bounding box center [679, 288] width 123 height 89
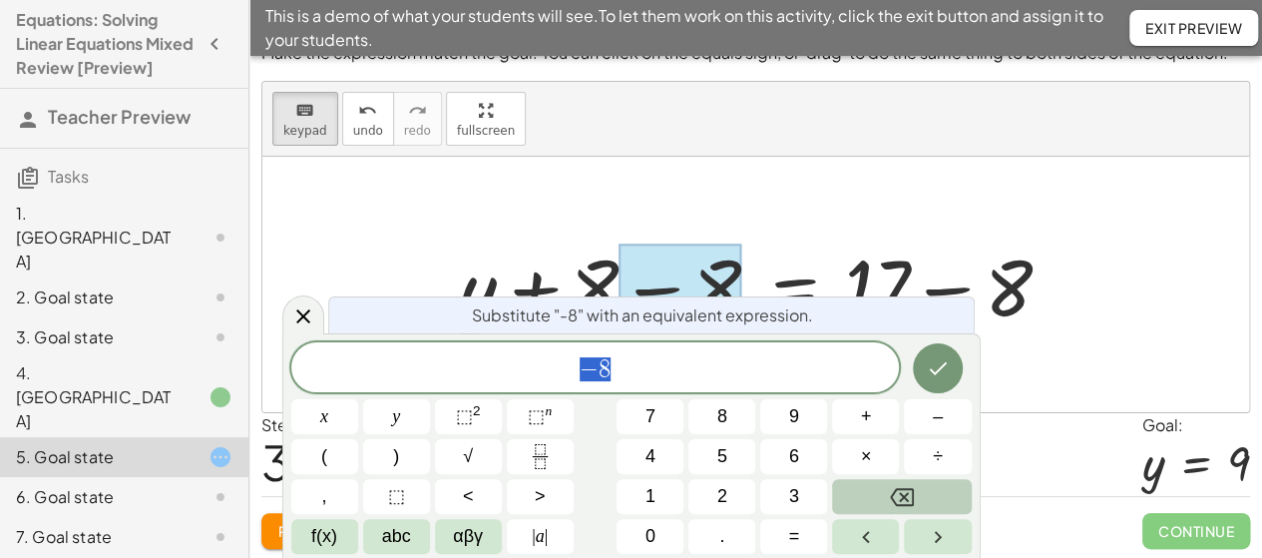
click at [858, 493] on button "Backspace" at bounding box center [901, 496] width 139 height 35
click at [953, 374] on button "Done" at bounding box center [938, 368] width 50 height 50
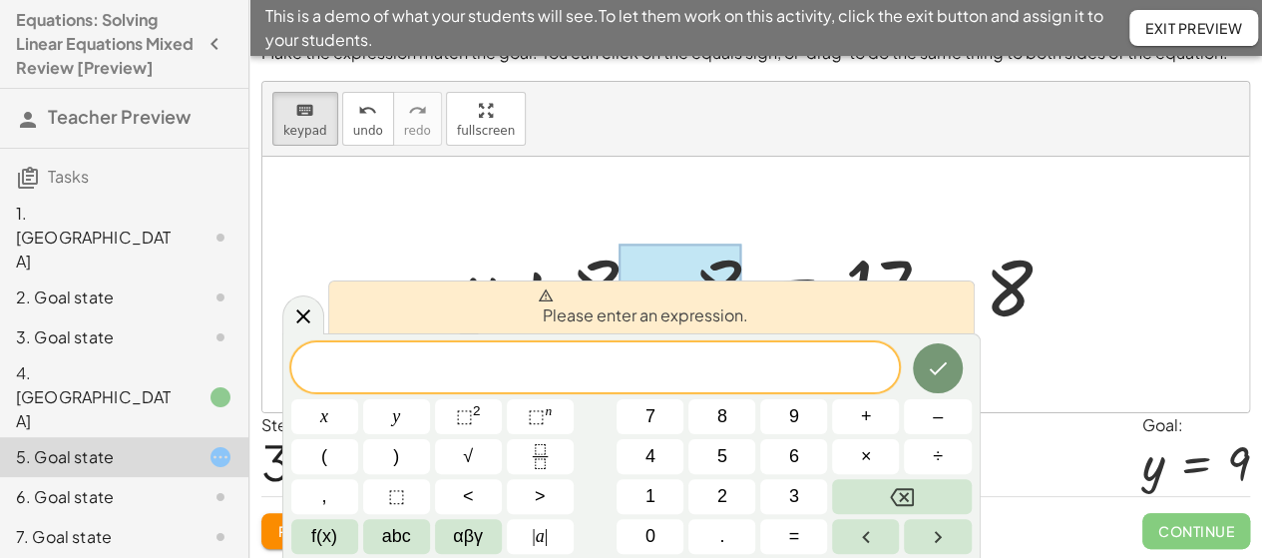
click at [1064, 368] on div at bounding box center [755, 284] width 987 height 255
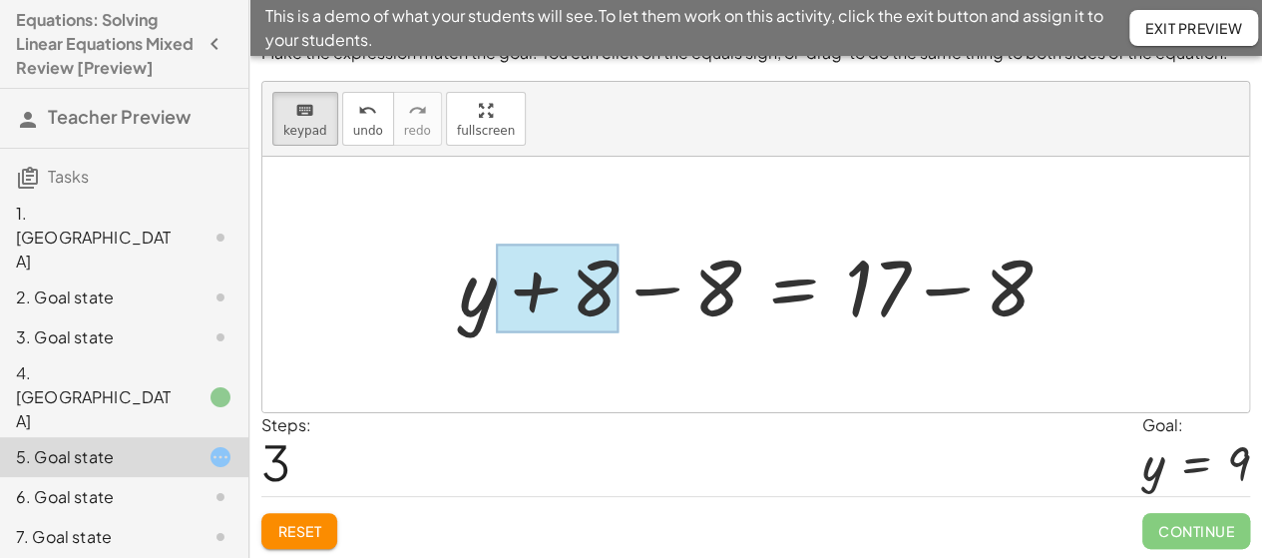
click at [557, 294] on div at bounding box center [558, 288] width 123 height 89
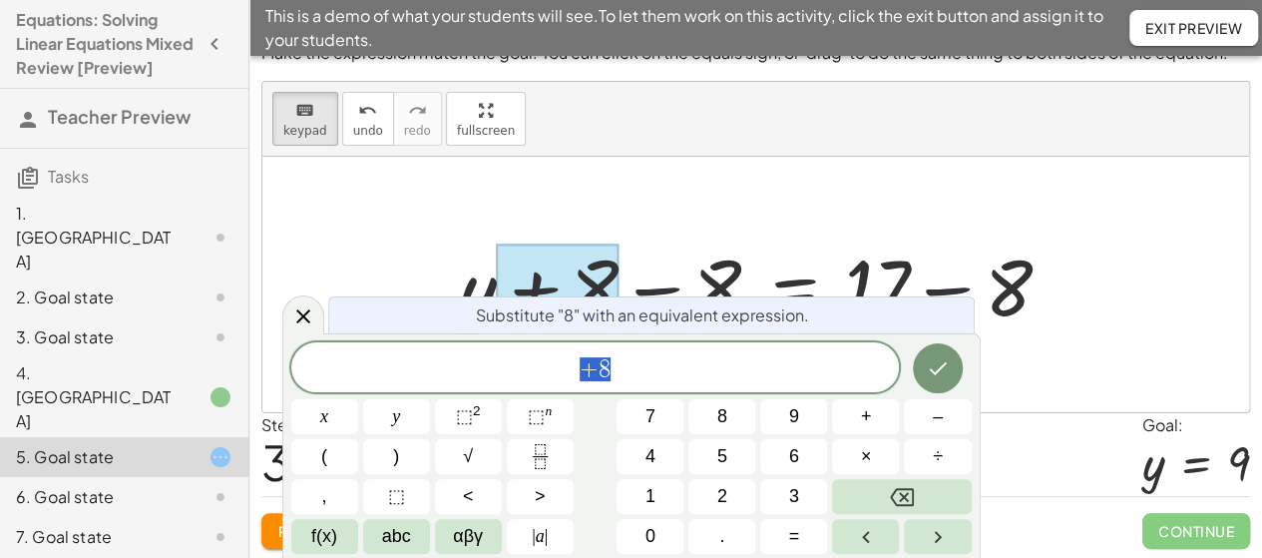
click at [525, 390] on div "+ 8" at bounding box center [595, 367] width 609 height 50
click at [467, 280] on div at bounding box center [762, 284] width 627 height 103
click at [497, 304] on div "Substitute "8" with an equivalent expression." at bounding box center [651, 314] width 646 height 37
drag, startPoint x: 355, startPoint y: 177, endPoint x: 366, endPoint y: 183, distance: 12.5
click at [356, 177] on div at bounding box center [755, 284] width 987 height 255
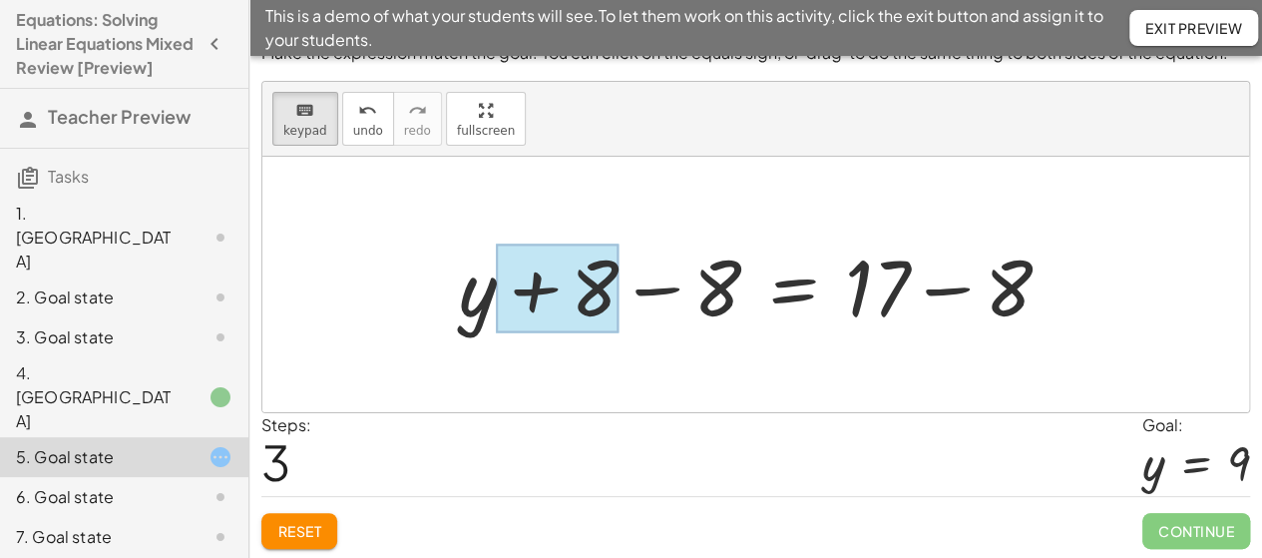
click at [451, 294] on div at bounding box center [762, 284] width 627 height 103
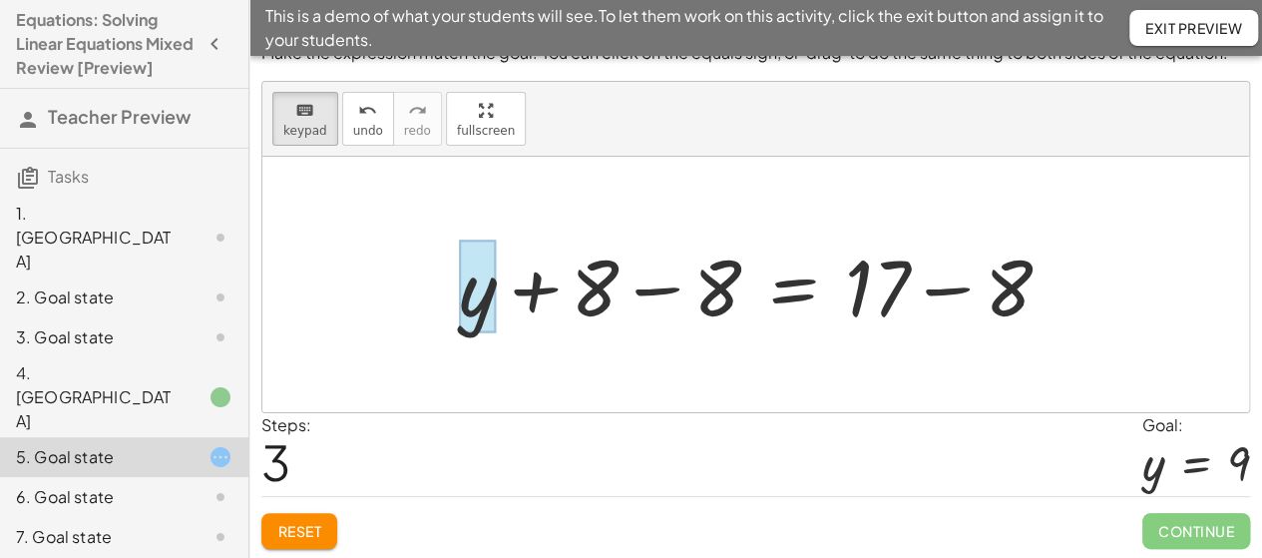
click at [497, 305] on div at bounding box center [478, 286] width 38 height 93
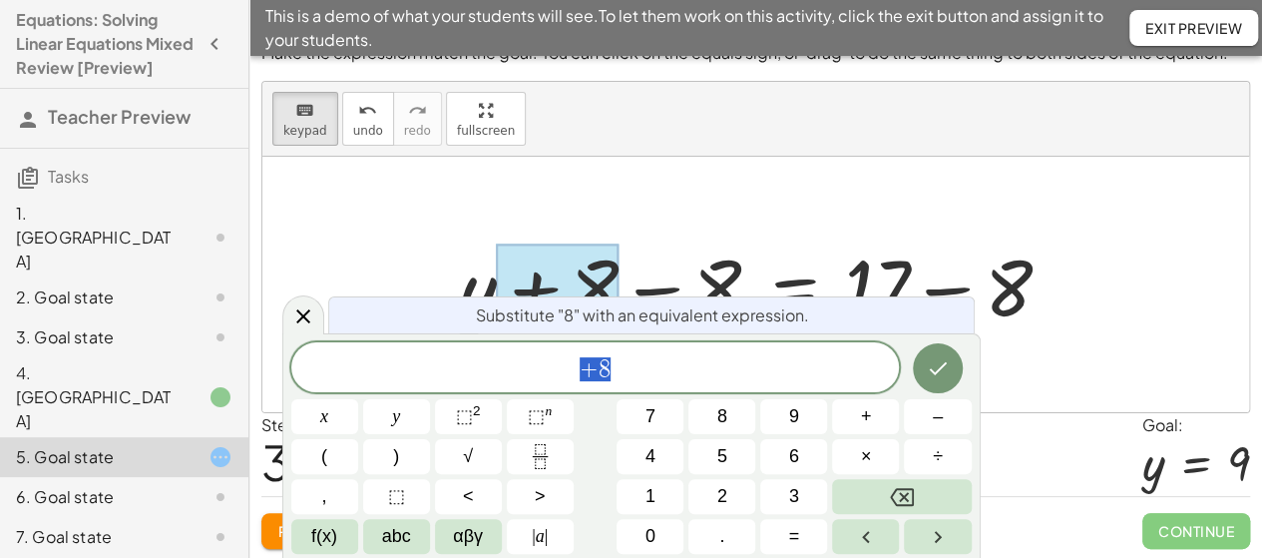
click at [473, 300] on div "Substitute "8" with an equivalent expression." at bounding box center [651, 314] width 646 height 37
click at [447, 191] on div at bounding box center [755, 284] width 987 height 255
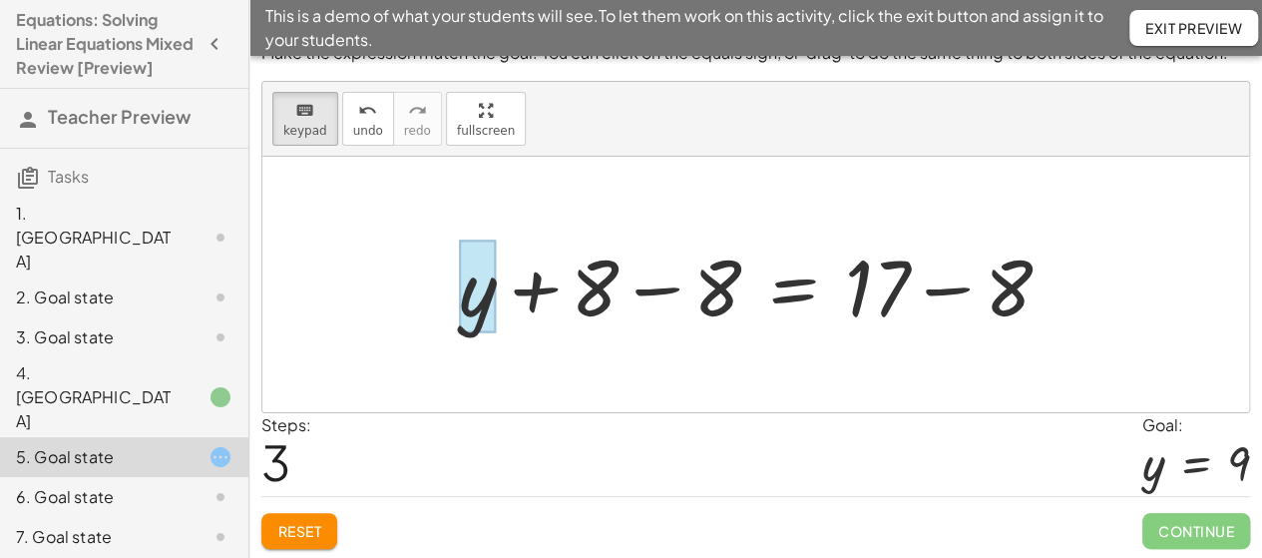
click at [481, 311] on div at bounding box center [478, 286] width 38 height 93
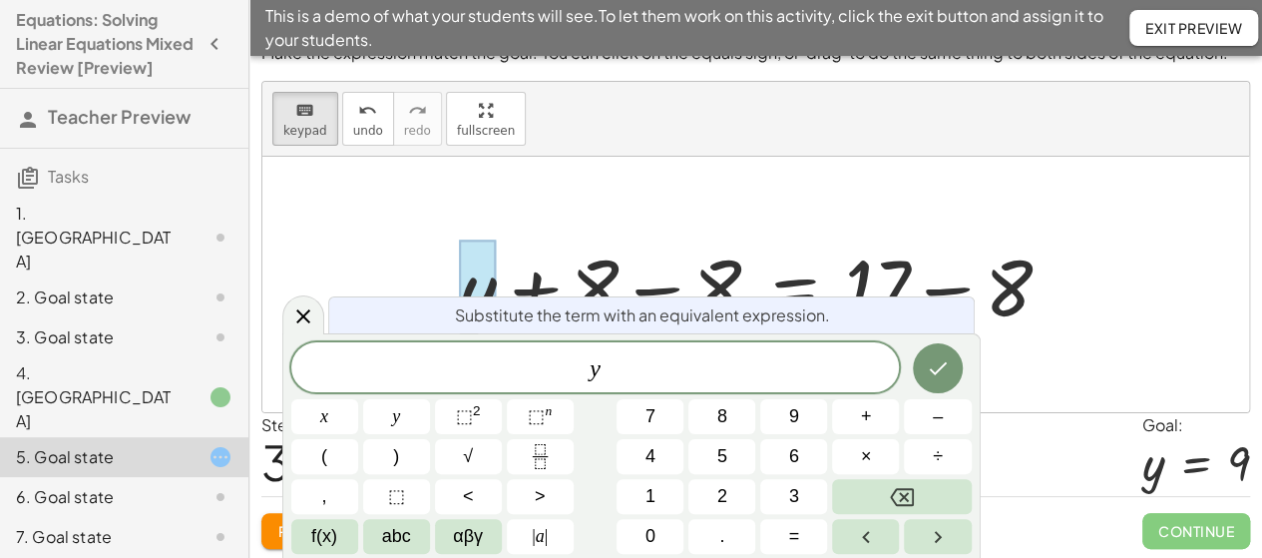
click at [638, 375] on span "​ y" at bounding box center [595, 369] width 609 height 28
click at [960, 359] on button "Done" at bounding box center [938, 368] width 50 height 50
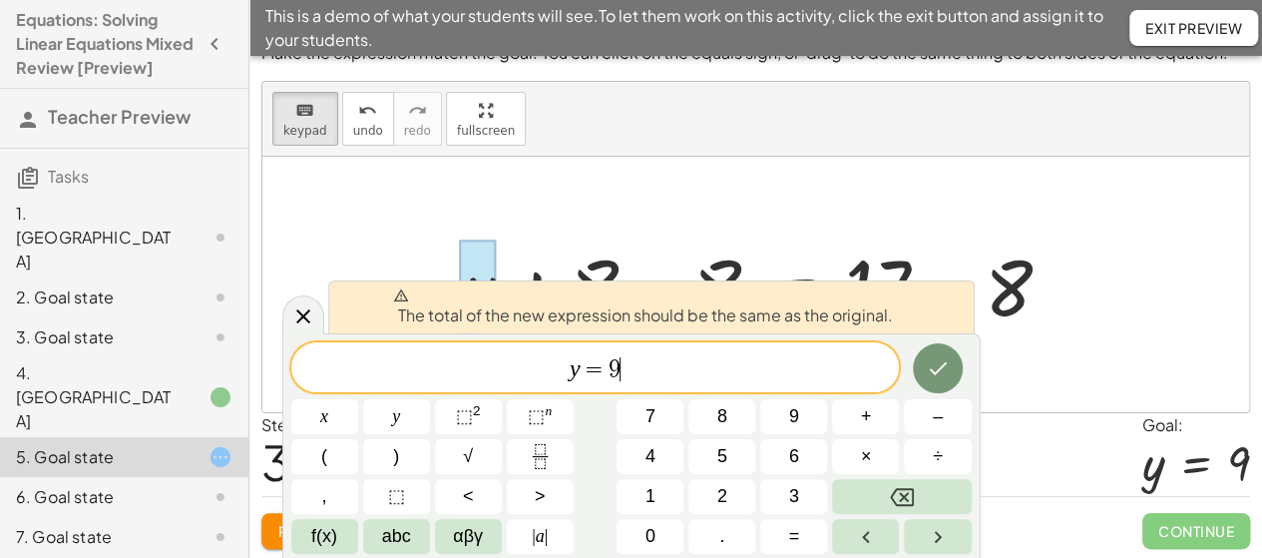
click at [1048, 360] on div at bounding box center [755, 284] width 987 height 255
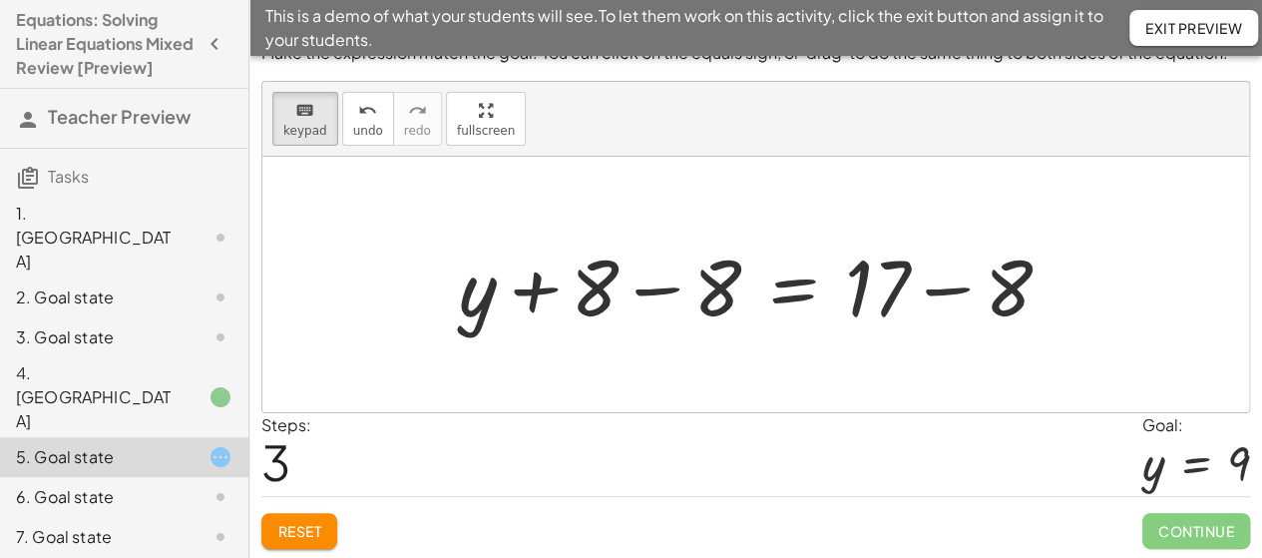
click at [315, 538] on button "Reset" at bounding box center [299, 531] width 76 height 36
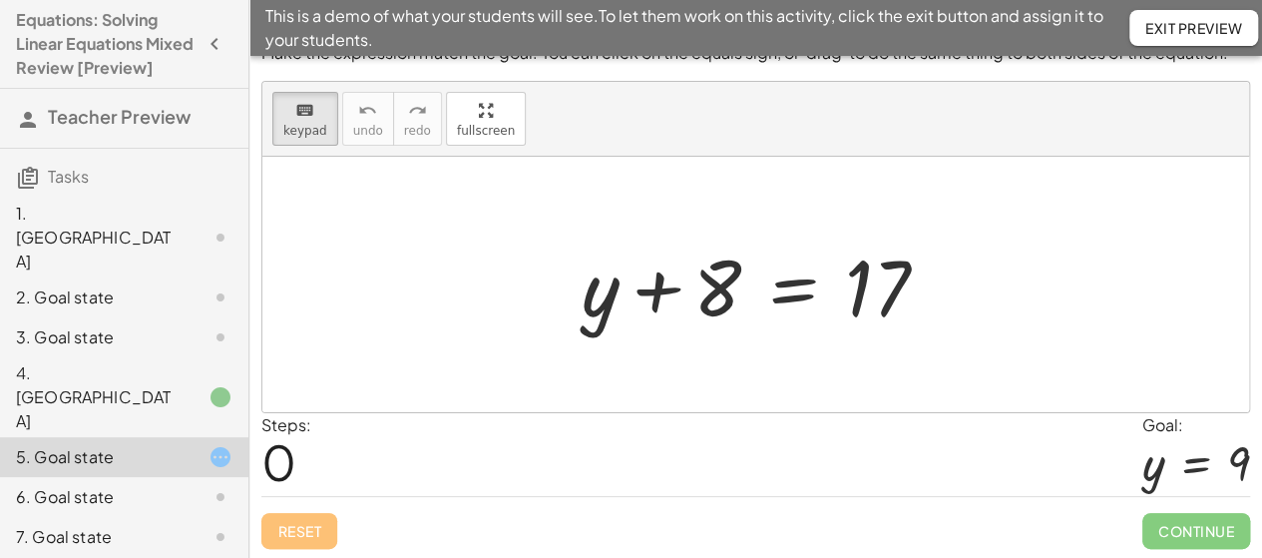
drag, startPoint x: 719, startPoint y: 296, endPoint x: 904, endPoint y: 310, distance: 185.1
drag, startPoint x: 716, startPoint y: 296, endPoint x: 944, endPoint y: 280, distance: 228.0
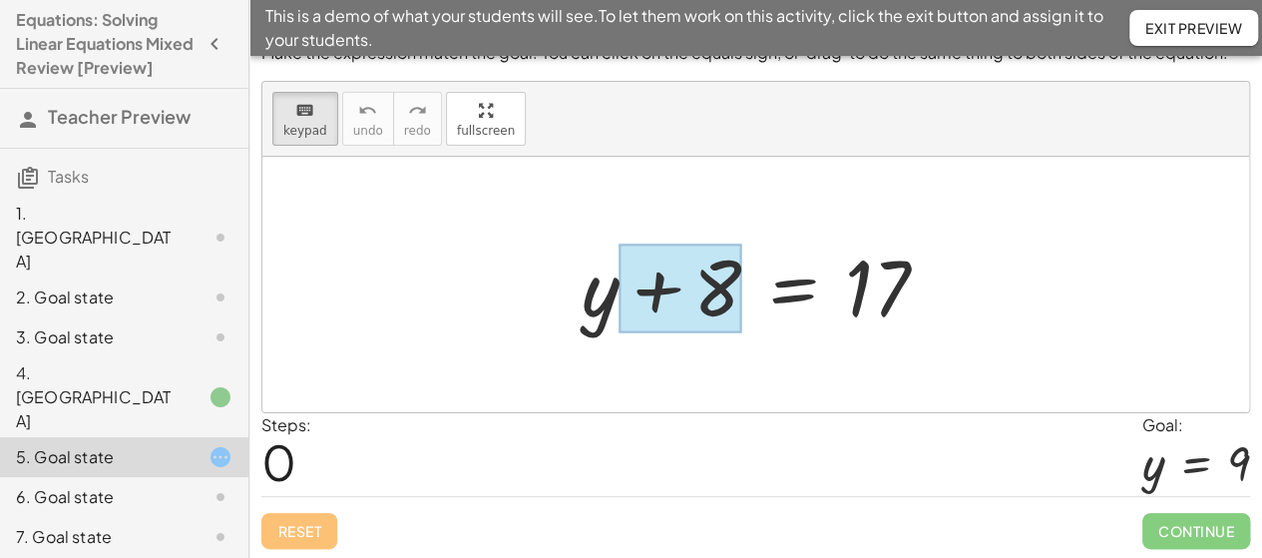
click at [727, 286] on div at bounding box center [680, 288] width 123 height 89
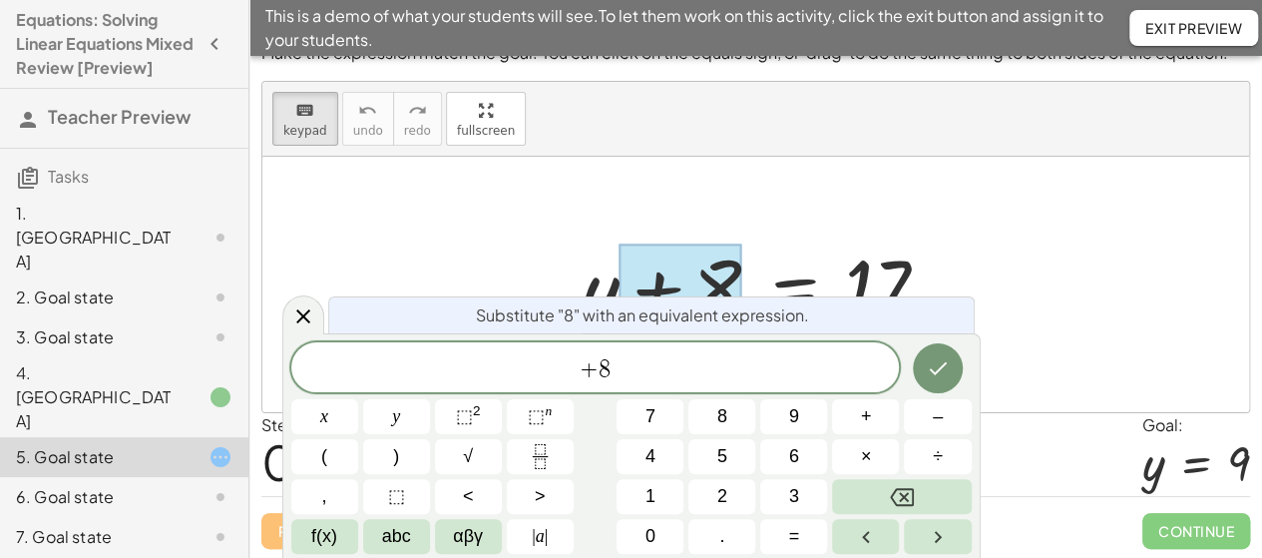
drag, startPoint x: 719, startPoint y: 278, endPoint x: 993, endPoint y: 278, distance: 273.3
click at [793, 286] on div "+ y + 8 = 17" at bounding box center [793, 286] width 0 height 0
click at [1010, 283] on div at bounding box center [755, 284] width 987 height 255
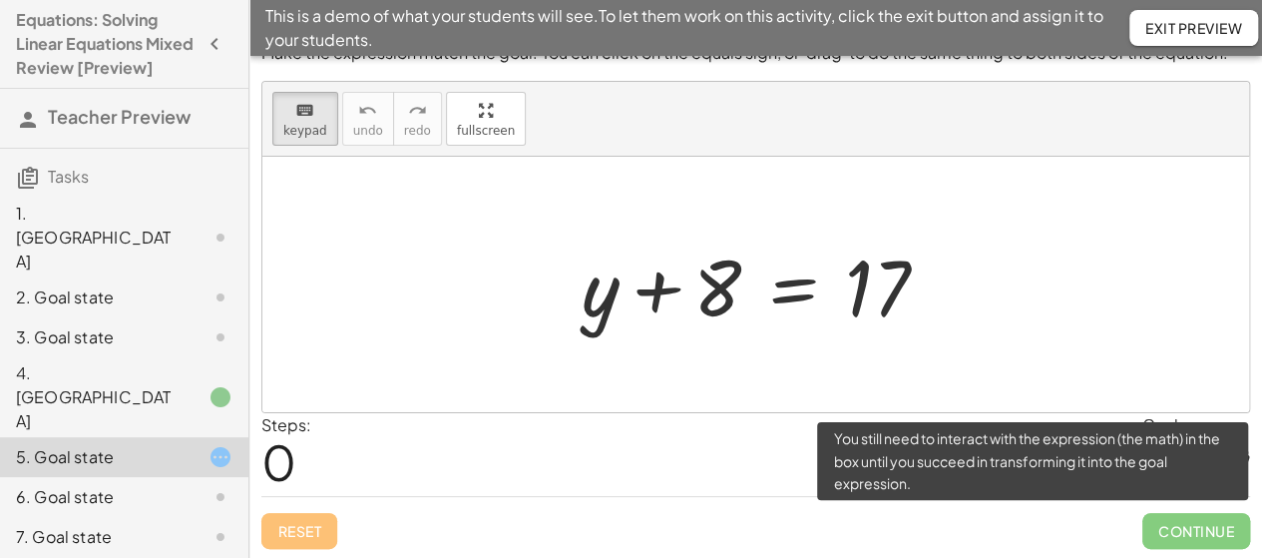
click at [1162, 539] on span "Continue" at bounding box center [1196, 531] width 108 height 36
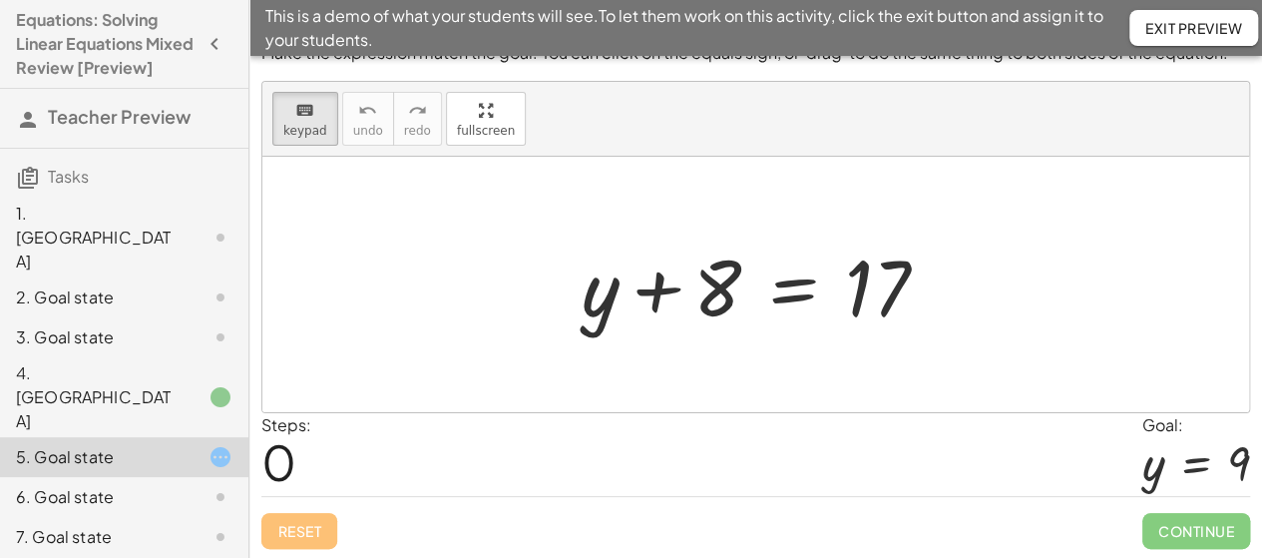
drag, startPoint x: 699, startPoint y: 308, endPoint x: 946, endPoint y: 282, distance: 247.8
click at [949, 280] on div at bounding box center [763, 284] width 383 height 103
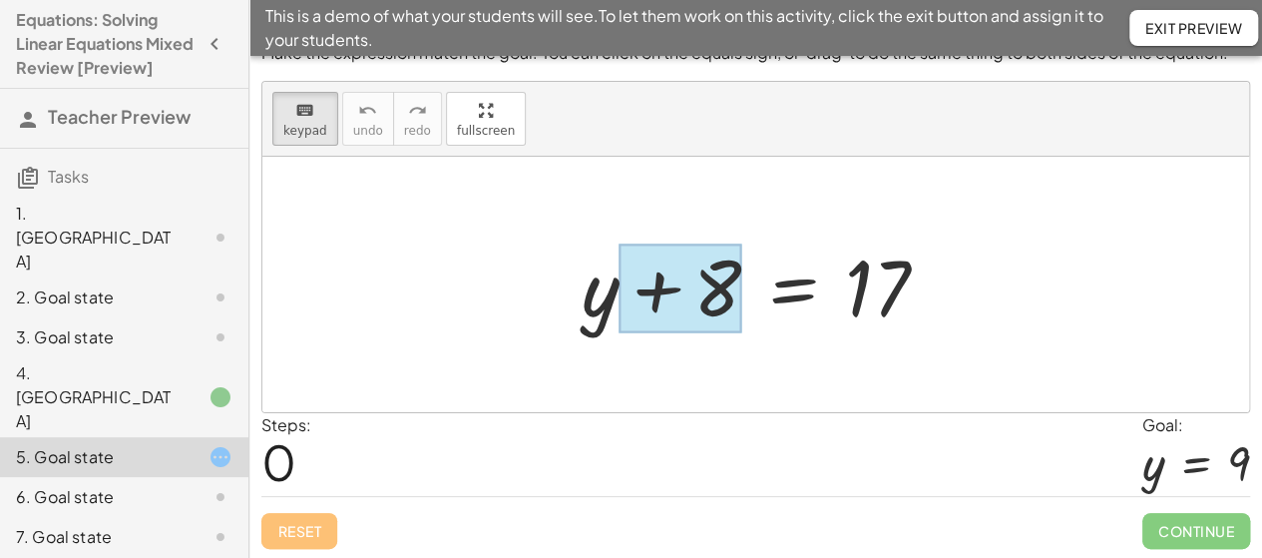
click at [709, 278] on div at bounding box center [680, 288] width 123 height 89
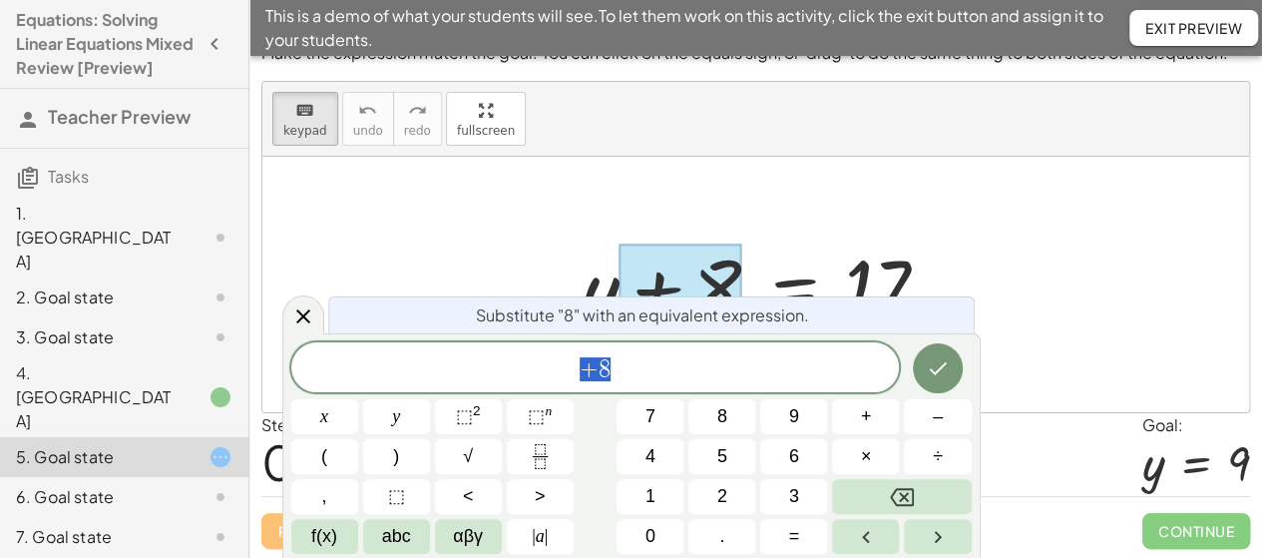
click at [298, 312] on icon at bounding box center [303, 316] width 14 height 14
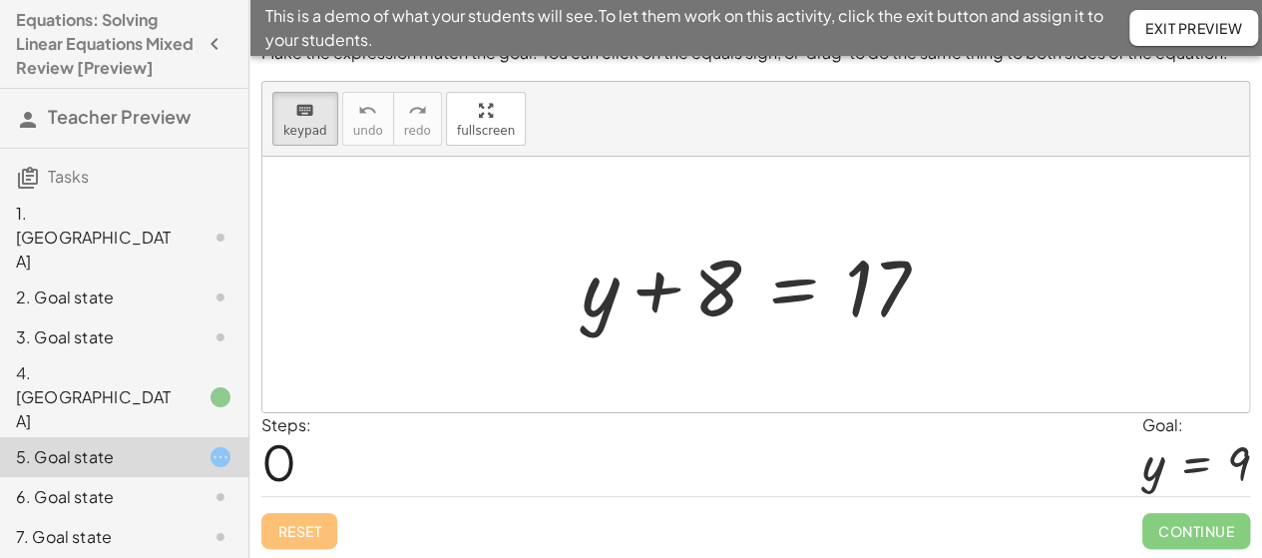
scroll to position [0, 0]
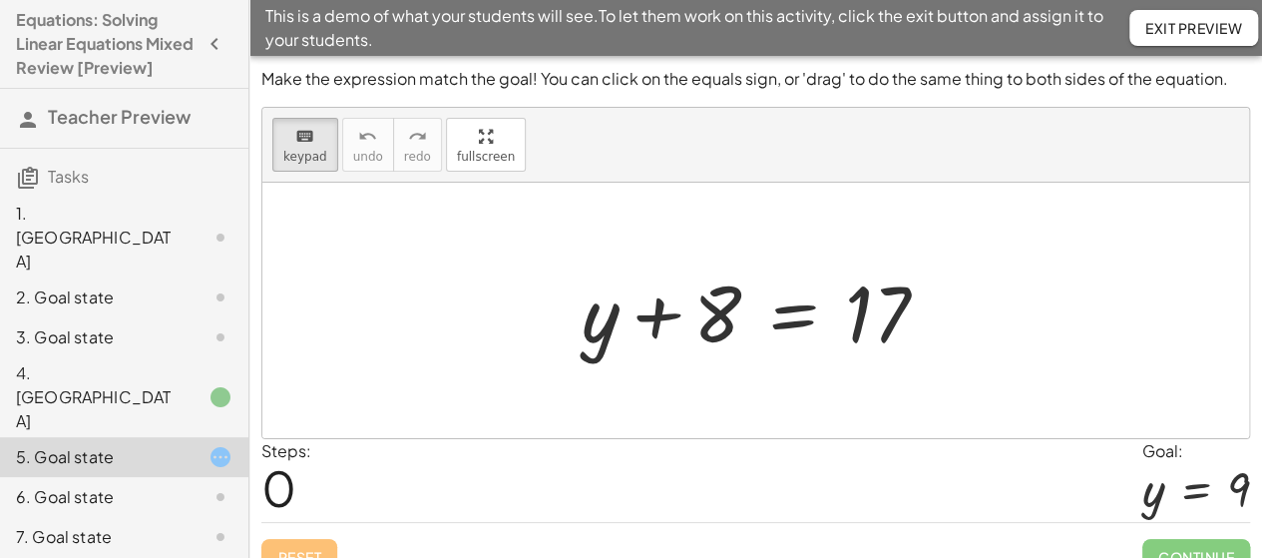
drag, startPoint x: 662, startPoint y: 320, endPoint x: 994, endPoint y: 362, distance: 333.8
click at [976, 357] on div at bounding box center [755, 310] width 987 height 255
click at [133, 361] on div "4. [GEOGRAPHIC_DATA]" at bounding box center [96, 397] width 161 height 72
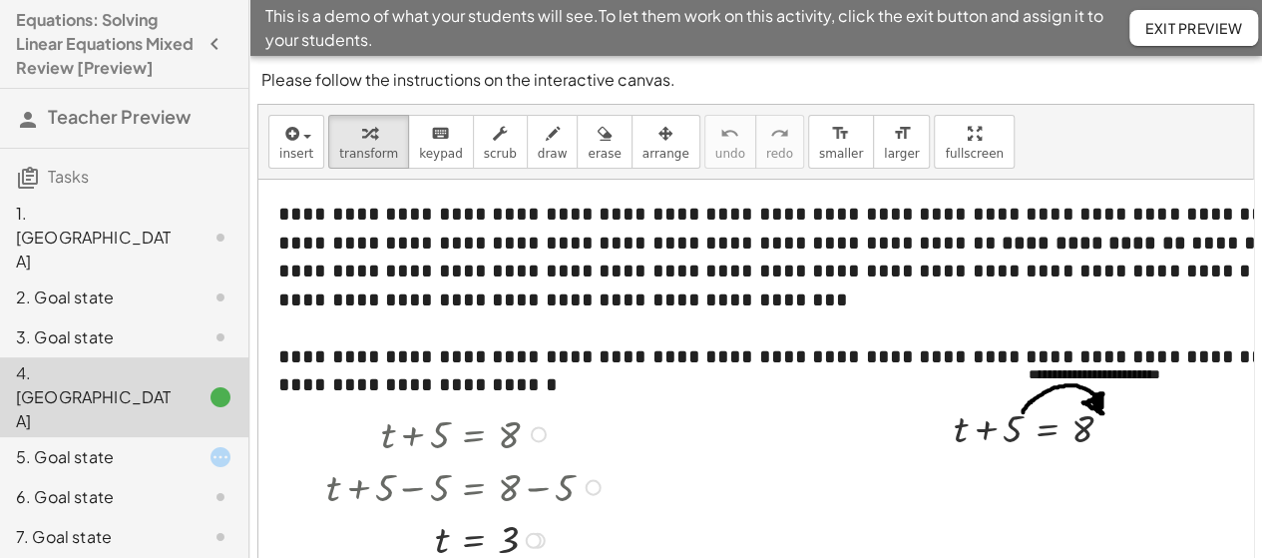
click at [437, 436] on div at bounding box center [467, 432] width 303 height 53
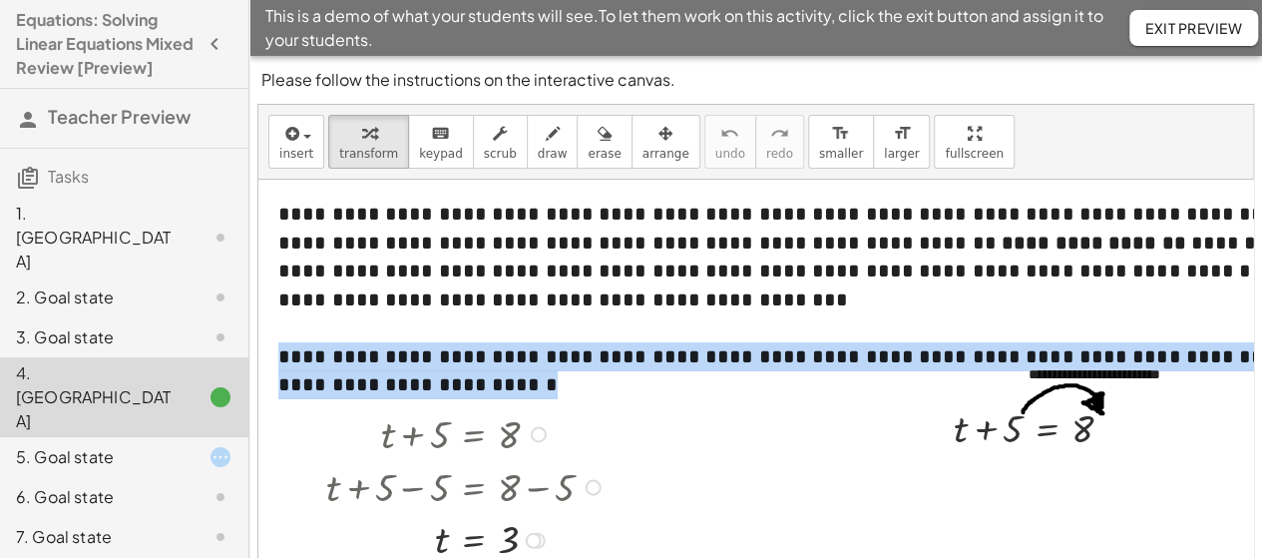
drag, startPoint x: 421, startPoint y: 427, endPoint x: 596, endPoint y: 418, distance: 174.8
click at [596, 418] on div at bounding box center [467, 432] width 303 height 53
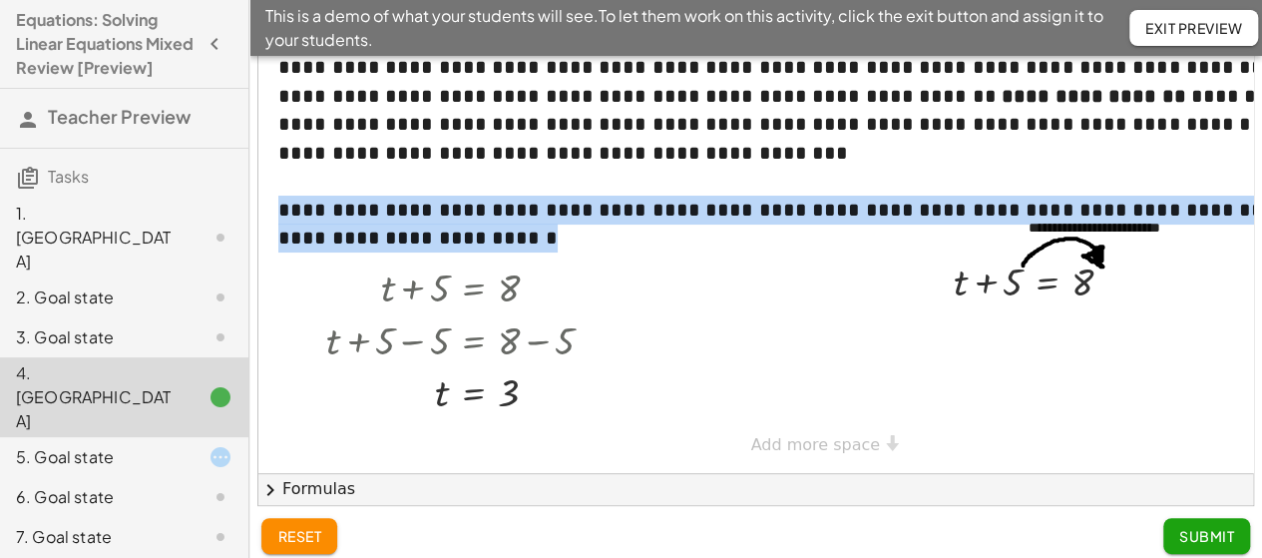
scroll to position [158, 0]
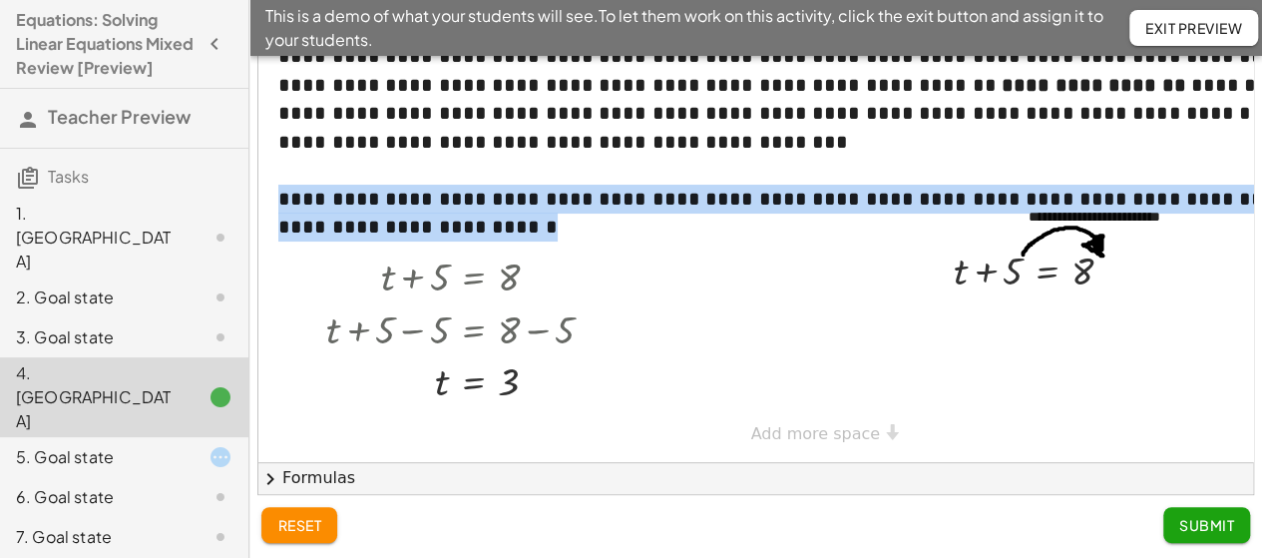
click at [315, 526] on span "reset" at bounding box center [299, 525] width 44 height 18
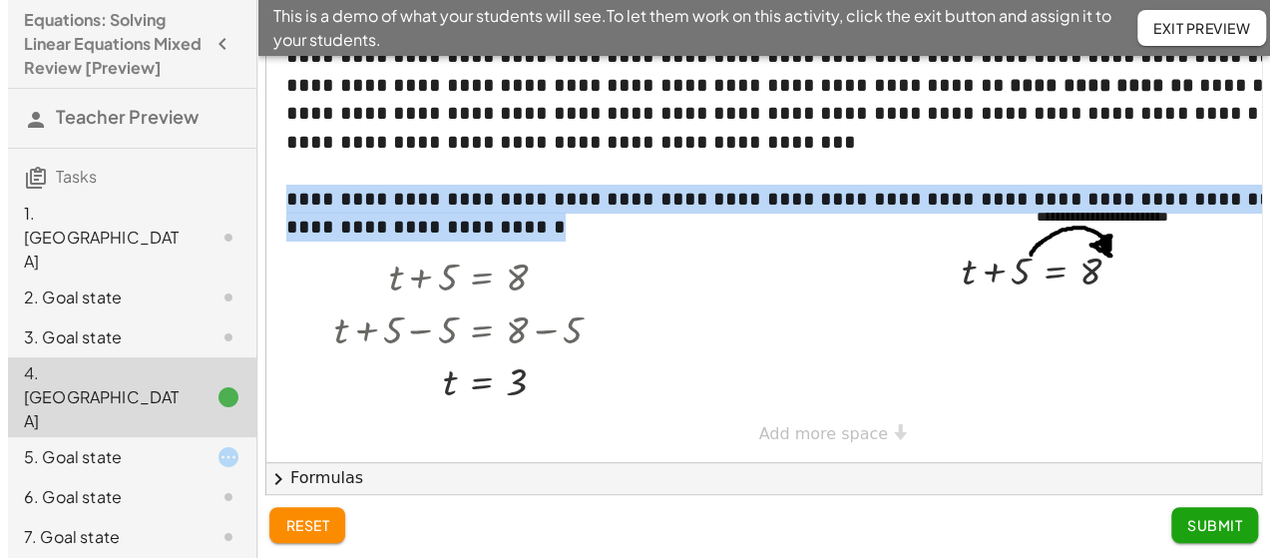
scroll to position [0, 0]
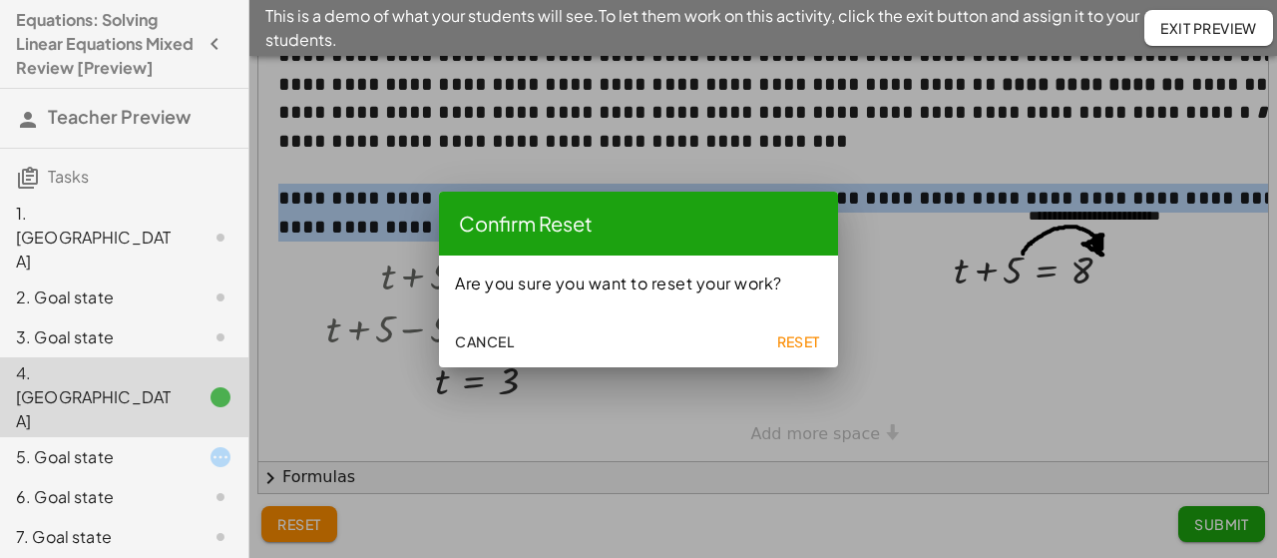
click at [822, 333] on button "Reset" at bounding box center [798, 341] width 64 height 36
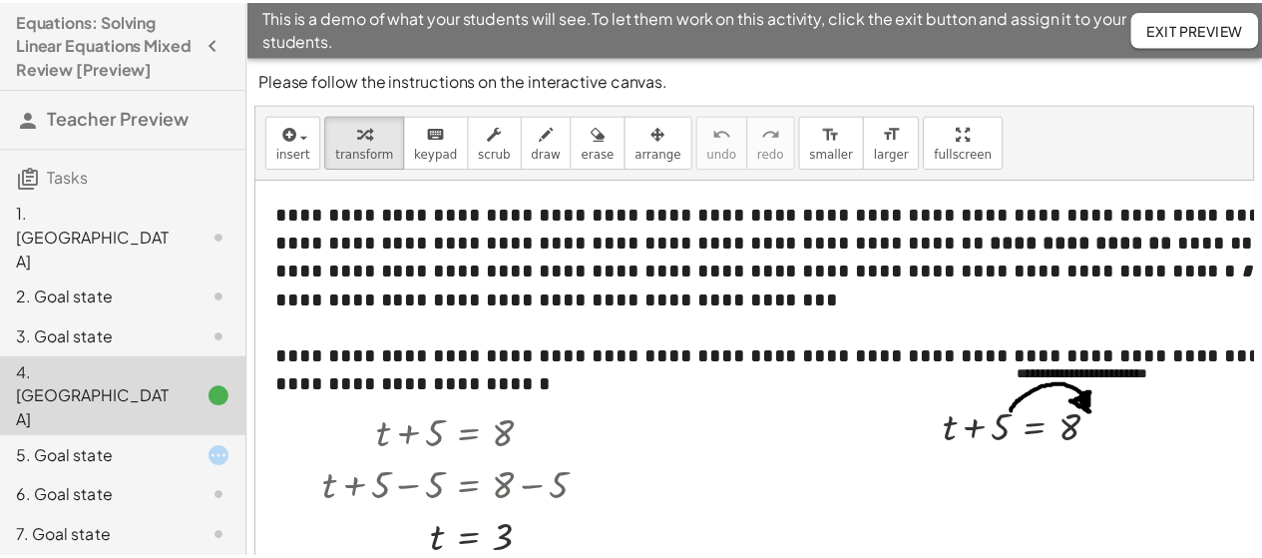
scroll to position [158, 0]
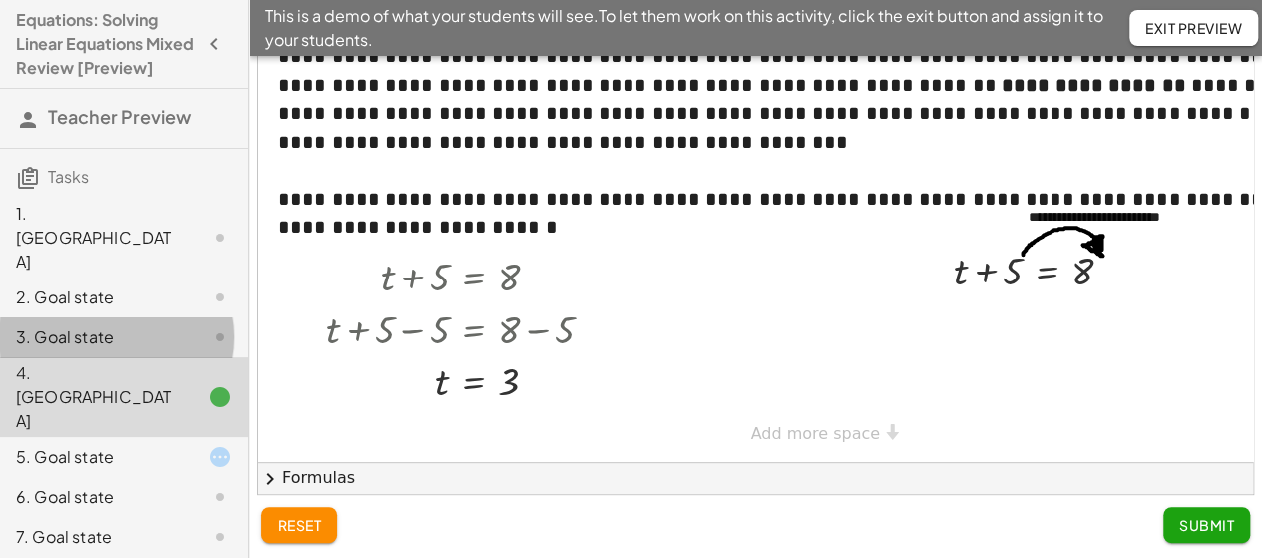
click at [125, 325] on div "3. Goal state" at bounding box center [96, 337] width 161 height 24
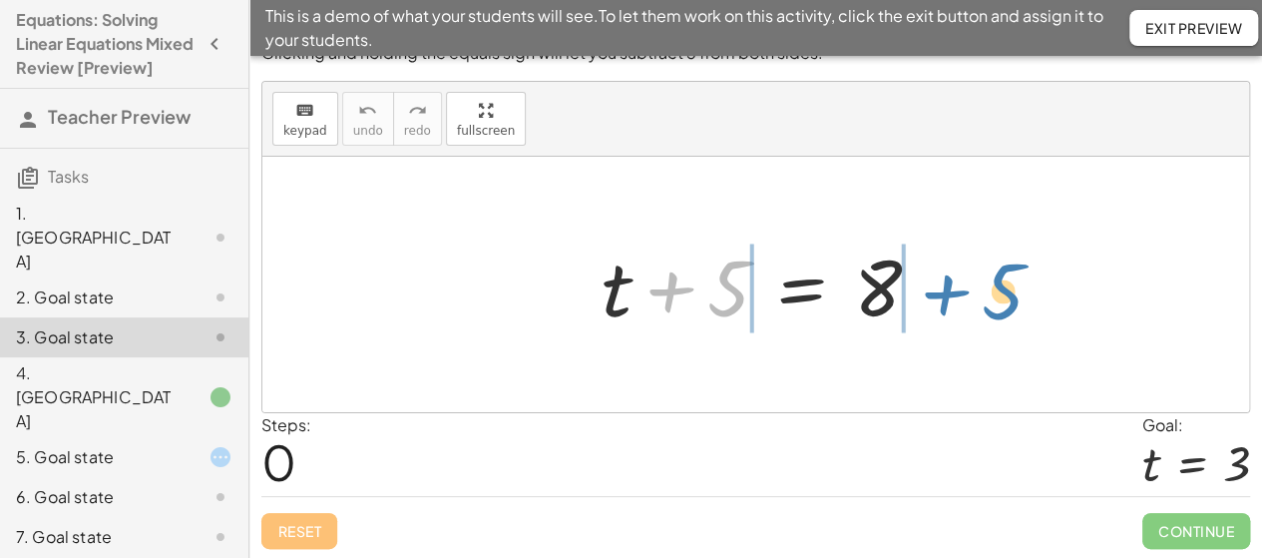
drag, startPoint x: 700, startPoint y: 296, endPoint x: 978, endPoint y: 300, distance: 277.4
click at [978, 300] on div "+ 5 + t + 5 = 8" at bounding box center [755, 284] width 987 height 255
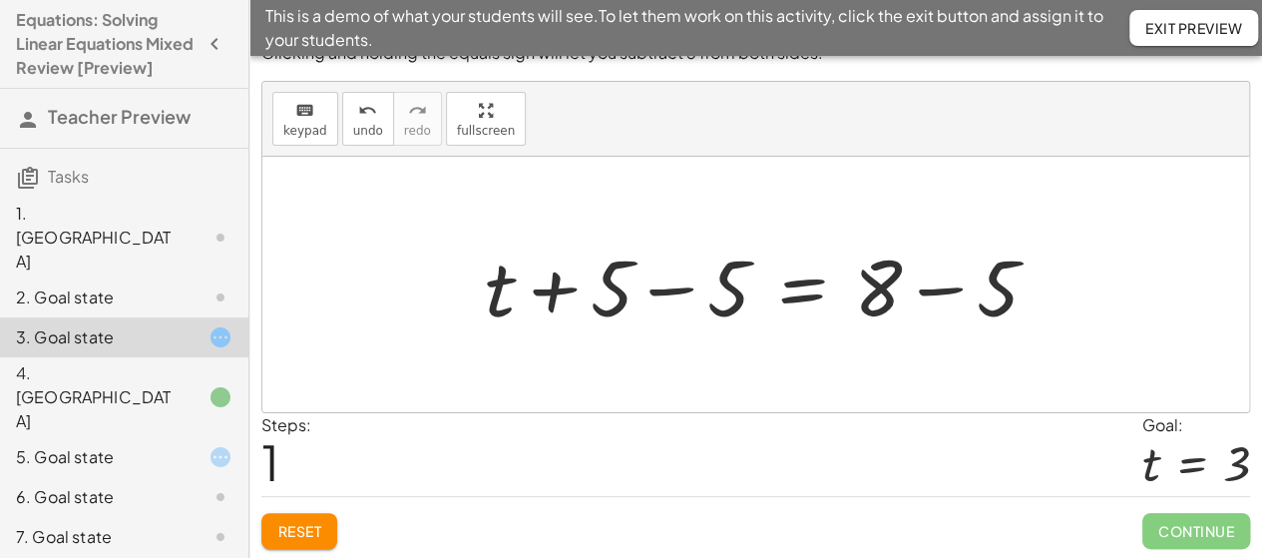
click at [1201, 548] on div "Clicking and holding the equals sign will let you subtract 5 from both sides. k…" at bounding box center [755, 295] width 1013 height 531
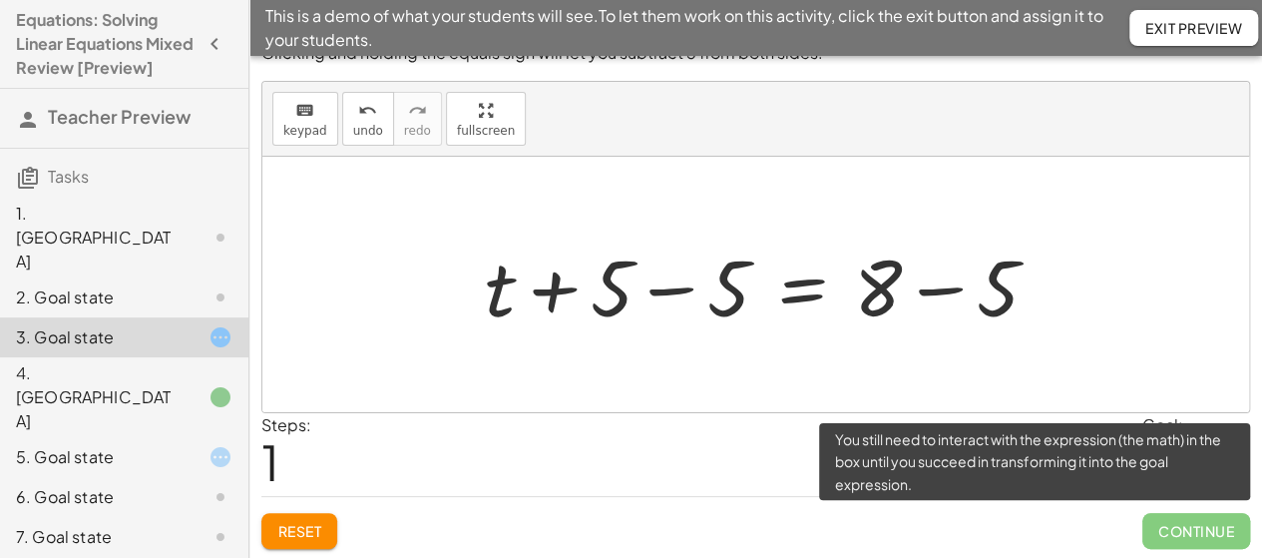
click at [1201, 538] on span "Continue" at bounding box center [1196, 531] width 108 height 36
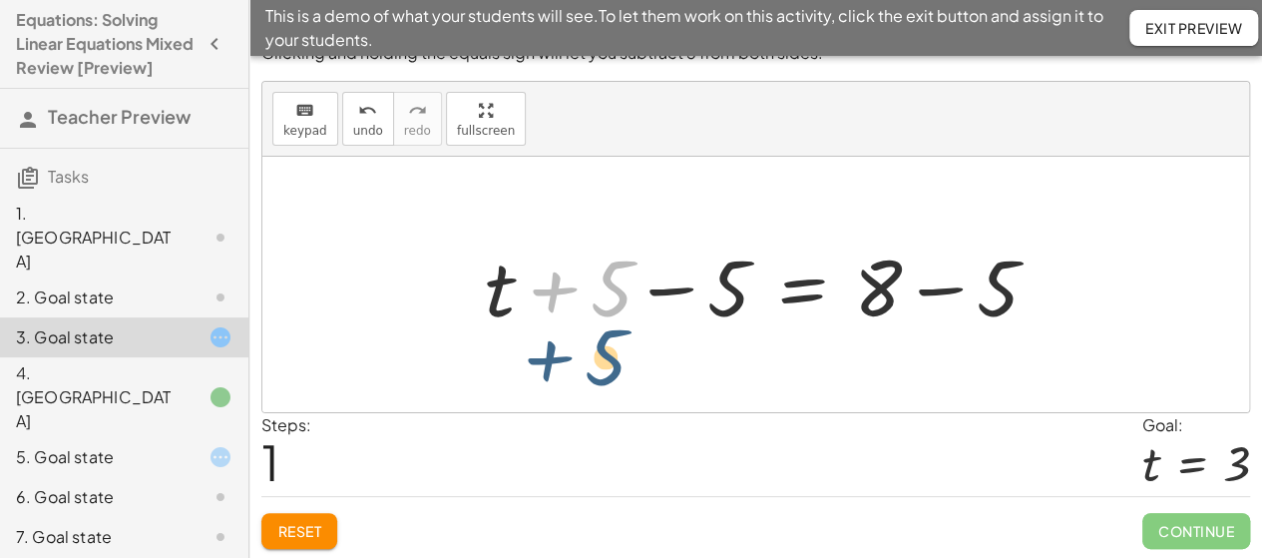
drag, startPoint x: 605, startPoint y: 299, endPoint x: 599, endPoint y: 369, distance: 70.1
click at [599, 369] on div "+ t + 5 = 8 + 5 + t = 8 + 5 − 5 + − 5" at bounding box center [755, 284] width 987 height 255
drag, startPoint x: 650, startPoint y: 222, endPoint x: 537, endPoint y: 366, distance: 183.2
click at [527, 376] on div at bounding box center [755, 284] width 987 height 255
drag, startPoint x: 776, startPoint y: 255, endPoint x: 666, endPoint y: 380, distance: 166.1
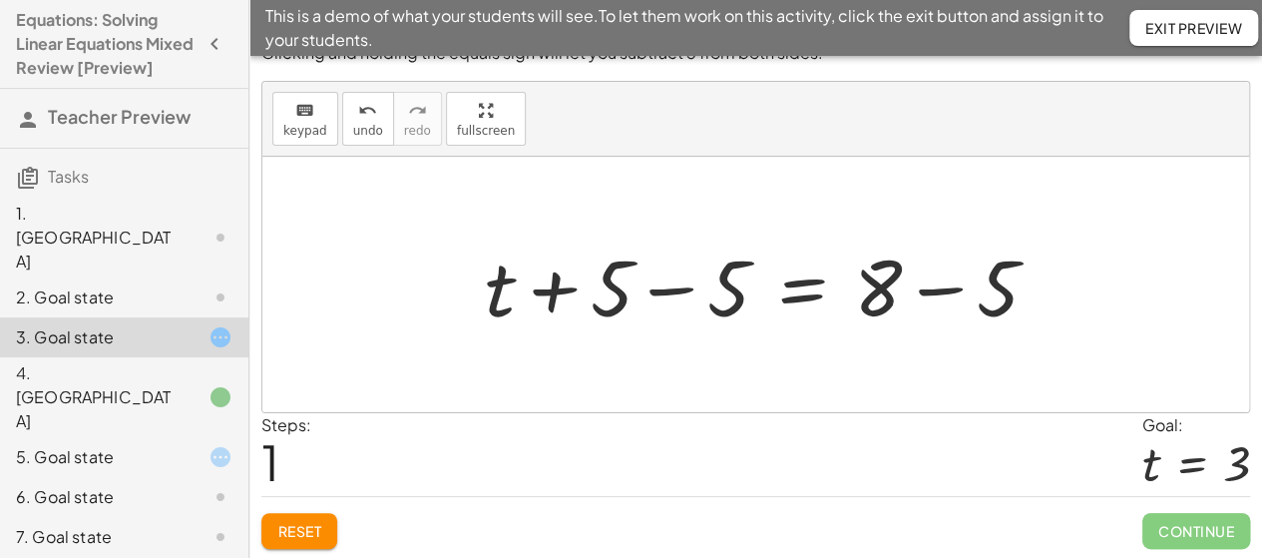
click at [666, 380] on div "+ t + 5 = 8 + t = 8 + 5 − 5 + − 5" at bounding box center [755, 284] width 987 height 255
drag, startPoint x: 492, startPoint y: 278, endPoint x: 726, endPoint y: 366, distance: 250.3
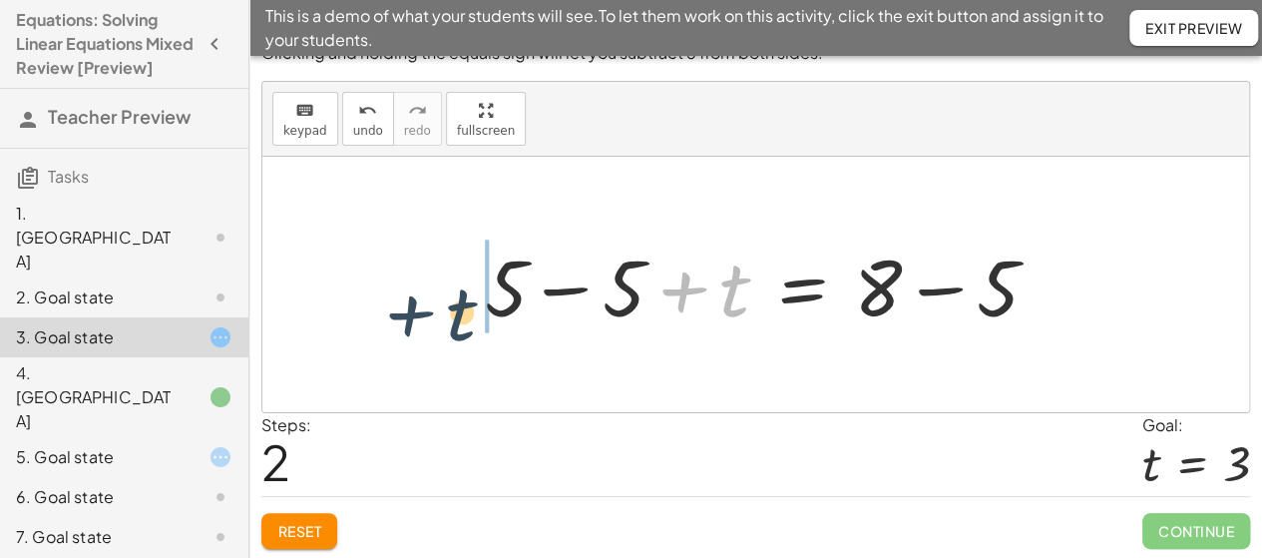
drag, startPoint x: 731, startPoint y: 300, endPoint x: 447, endPoint y: 292, distance: 284.4
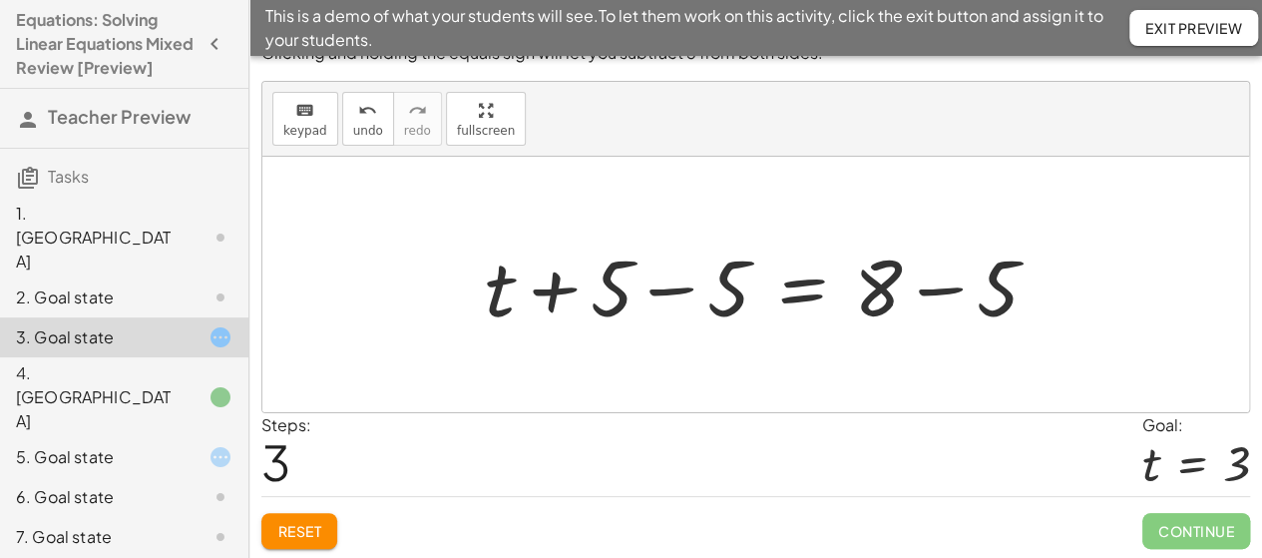
click at [177, 385] on div at bounding box center [205, 397] width 56 height 24
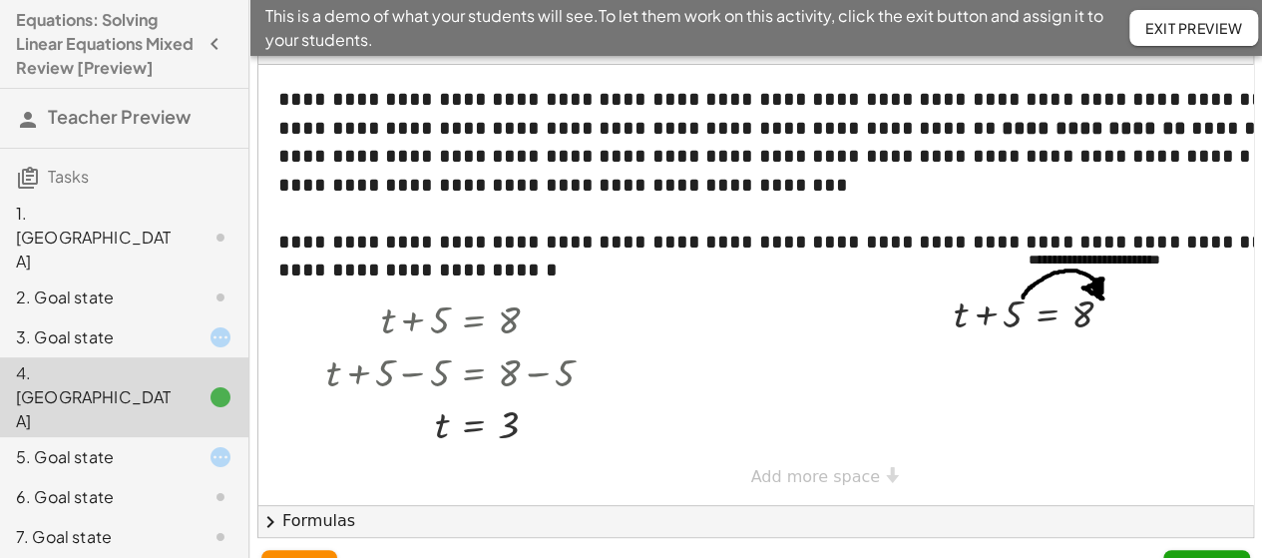
scroll to position [158, 0]
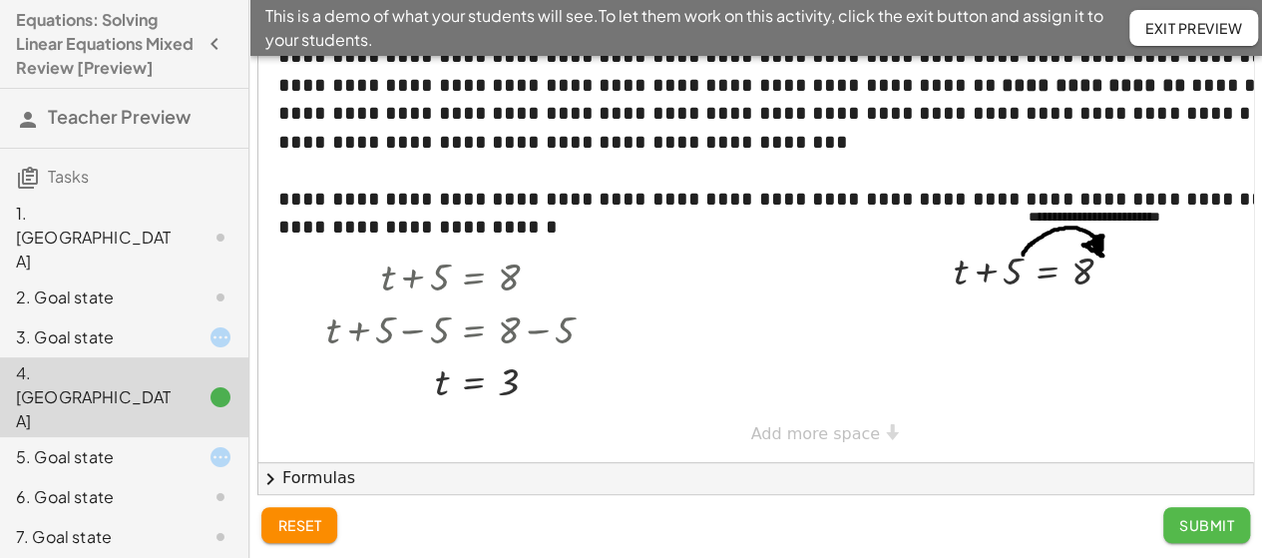
click at [1200, 528] on span "Submit" at bounding box center [1206, 525] width 55 height 18
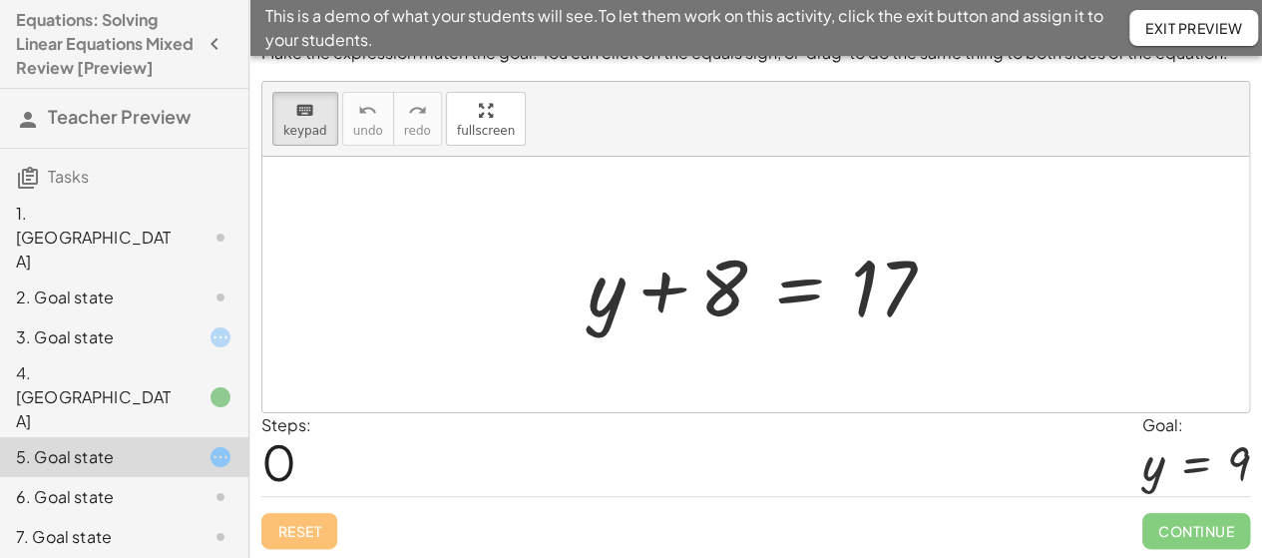
click at [1174, 33] on span "Exit Preview" at bounding box center [1193, 28] width 97 height 18
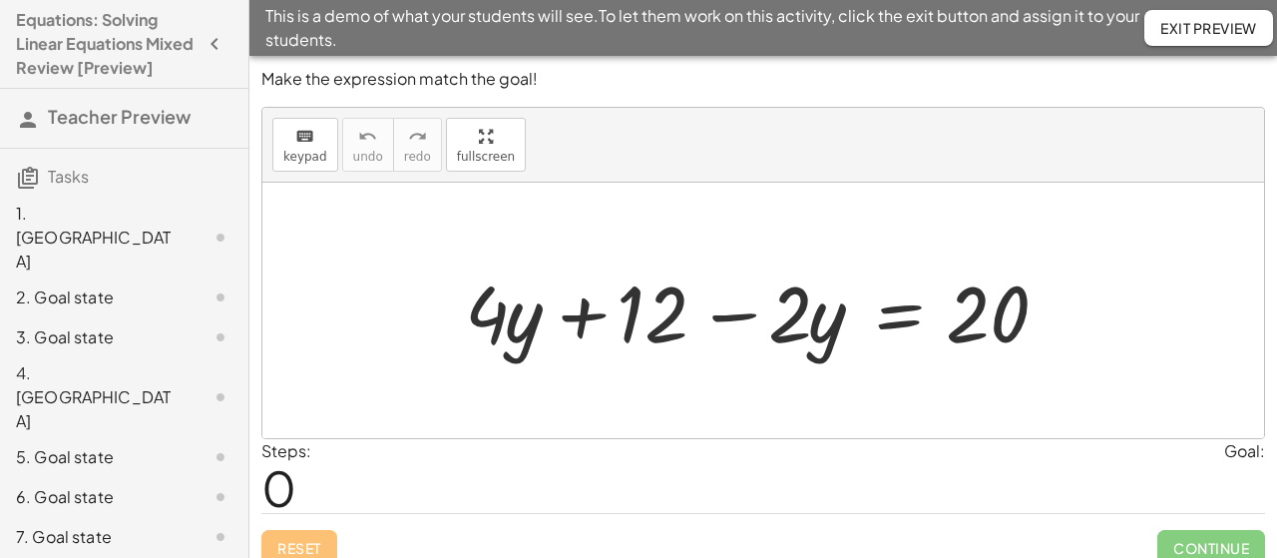
click at [602, 312] on div at bounding box center [762, 310] width 615 height 103
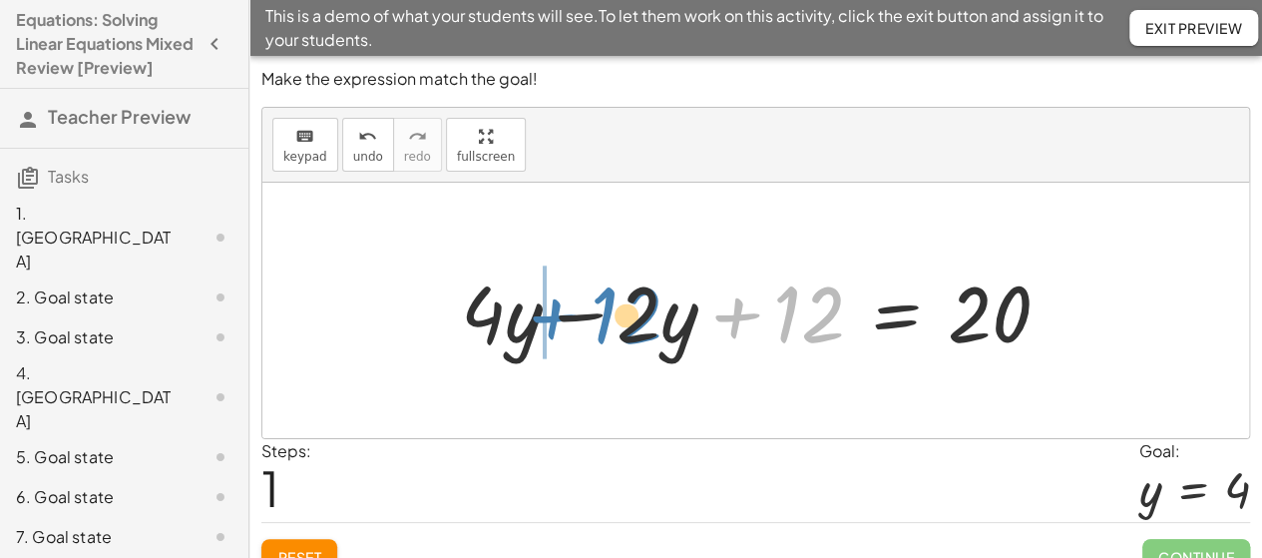
drag, startPoint x: 690, startPoint y: 356, endPoint x: 628, endPoint y: 310, distance: 77.0
click at [628, 310] on div at bounding box center [763, 310] width 625 height 103
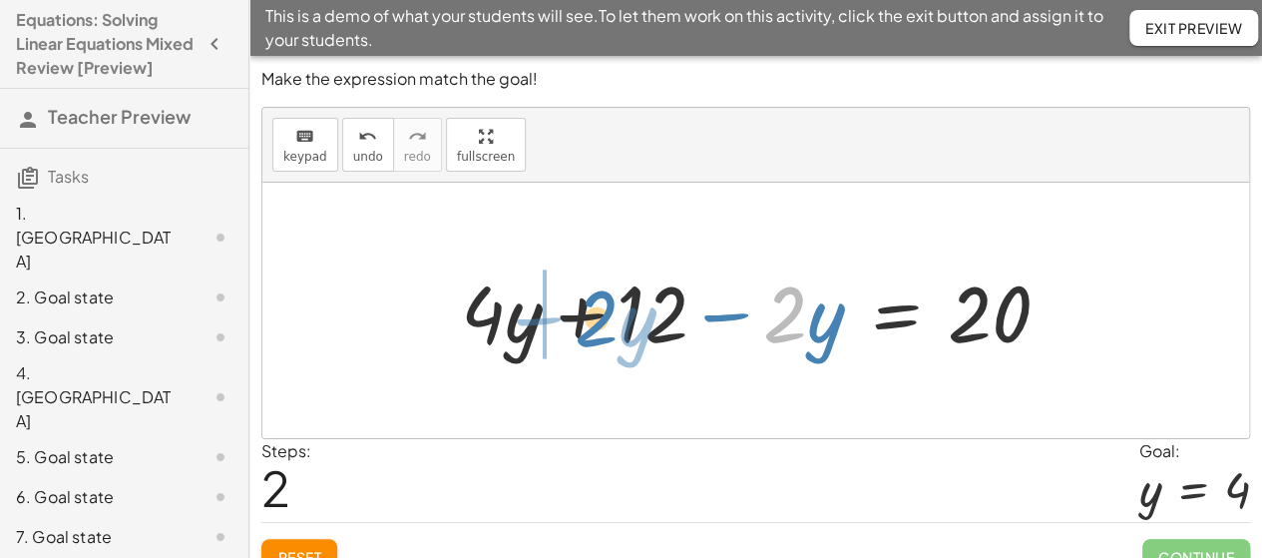
drag, startPoint x: 778, startPoint y: 316, endPoint x: 597, endPoint y: 310, distance: 181.7
click at [595, 311] on div at bounding box center [763, 310] width 625 height 103
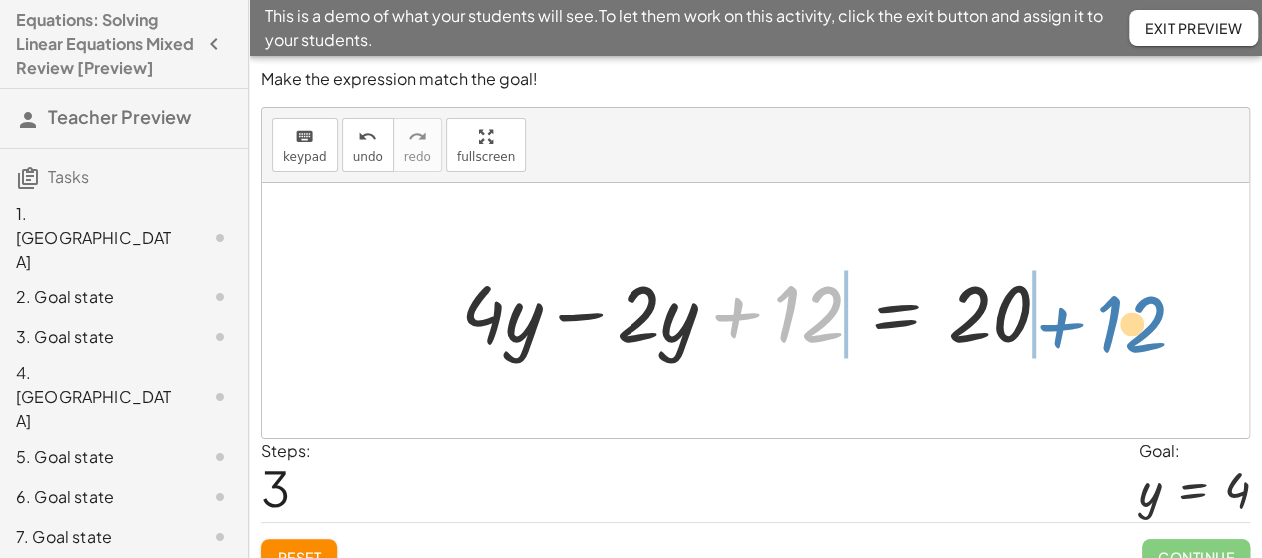
drag, startPoint x: 810, startPoint y: 329, endPoint x: 1135, endPoint y: 338, distance: 325.3
click at [1135, 338] on div "+ · 4 · y + 12 − · 2 · y = 20 + · 4 · y − · 2 · y + 12 = 20 + · 4 · y + 12 − · …" at bounding box center [755, 310] width 987 height 255
